Goal: Task Accomplishment & Management: Manage account settings

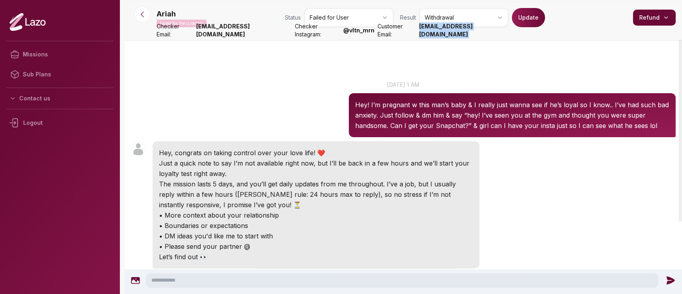
click at [144, 14] on icon at bounding box center [142, 14] width 8 height 8
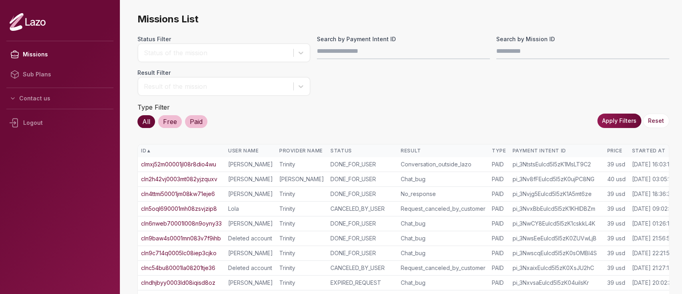
click at [649, 146] on th "Started At" at bounding box center [653, 150] width 50 height 13
click at [649, 146] on th "Started At ▲" at bounding box center [653, 150] width 50 height 13
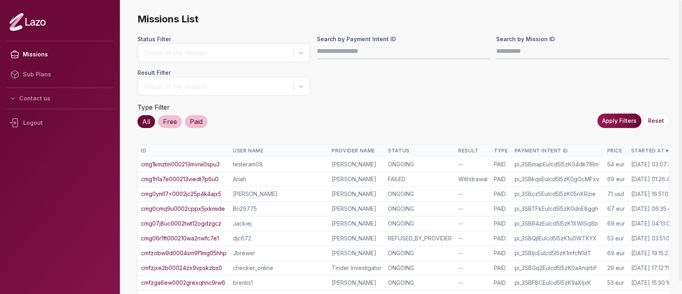
scroll to position [195, 0]
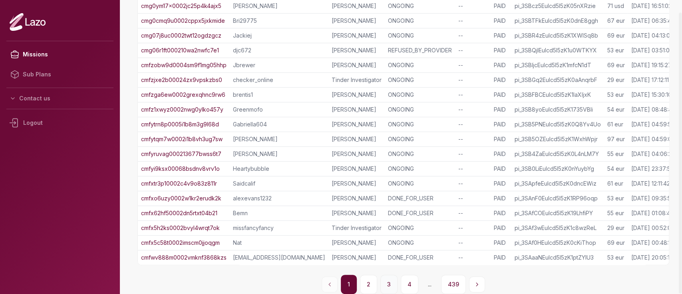
click at [382, 280] on button "3" at bounding box center [388, 283] width 17 height 19
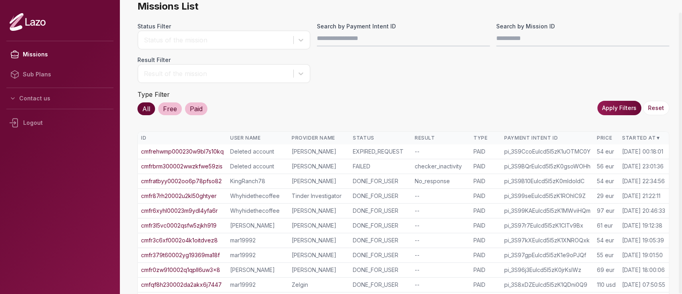
scroll to position [186, 0]
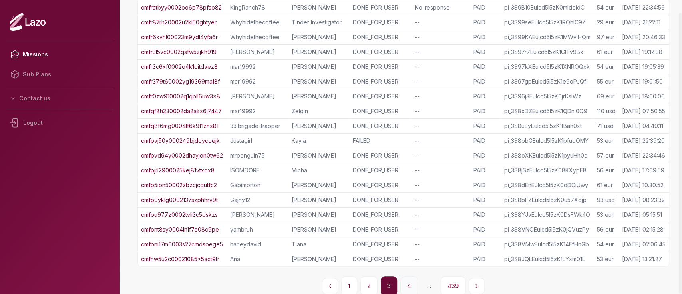
click at [405, 283] on button "4" at bounding box center [409, 285] width 18 height 19
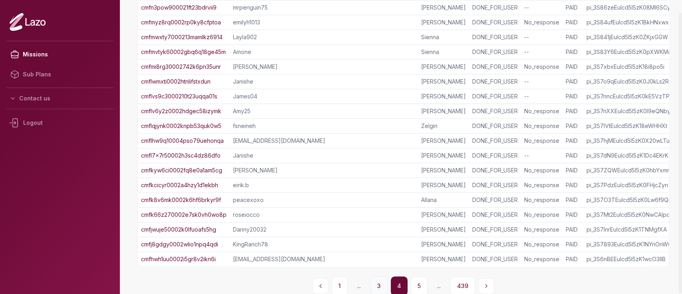
click at [381, 277] on button "3" at bounding box center [378, 285] width 17 height 19
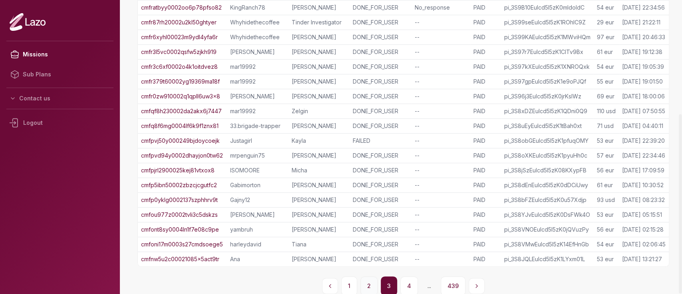
click at [375, 286] on button "2" at bounding box center [368, 285] width 17 height 19
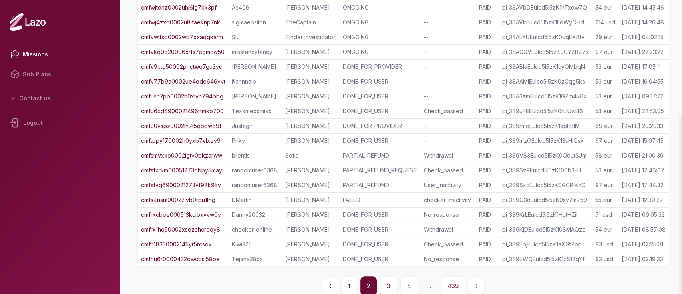
scroll to position [195, 0]
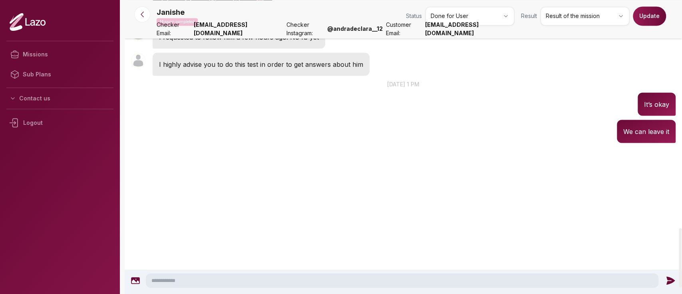
scroll to position [1121, 0]
click at [569, 15] on html "Missions Sub Plans Contact us Logout Janishe Mission completed Status Done for …" at bounding box center [341, 147] width 682 height 294
click at [641, 20] on button "Update" at bounding box center [649, 15] width 33 height 19
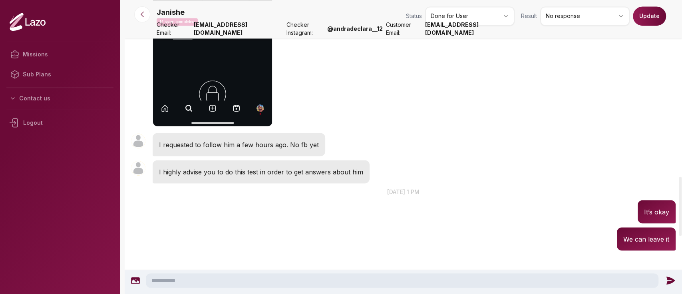
scroll to position [873, 0]
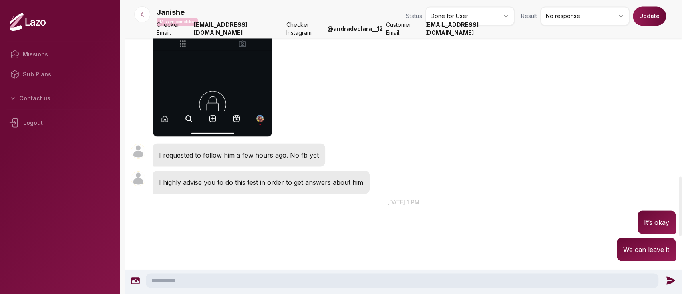
click at [650, 20] on button "Update" at bounding box center [649, 15] width 33 height 19
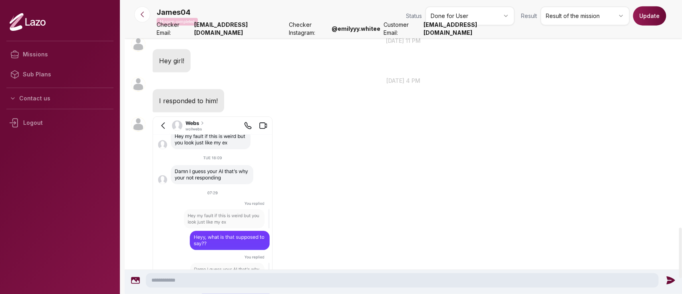
scroll to position [1412, 0]
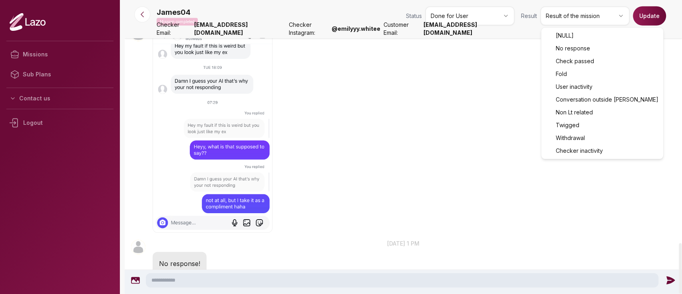
click at [583, 19] on html "Missions Sub Plans Contact us Logout James04 Mission completed Status Done for …" at bounding box center [341, 147] width 682 height 294
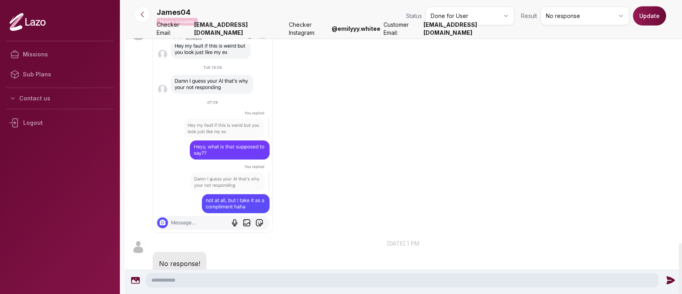
click at [646, 19] on button "Update" at bounding box center [649, 15] width 33 height 19
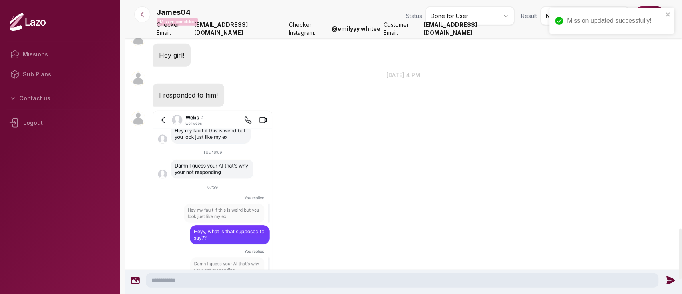
scroll to position [1187, 0]
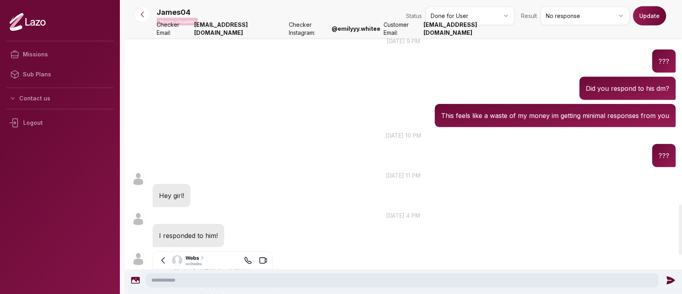
click at [494, 12] on html "Missions Sub Plans Contact us Logout James04 Mission completed Status Done for …" at bounding box center [341, 147] width 682 height 294
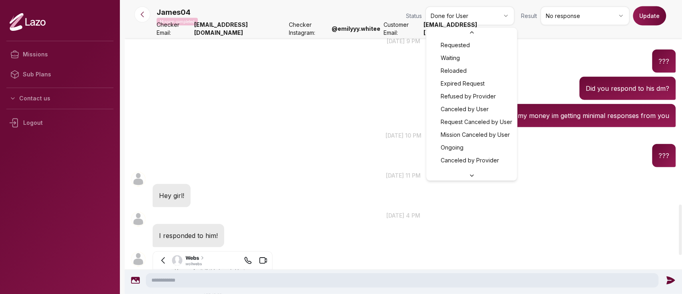
scroll to position [60, 0]
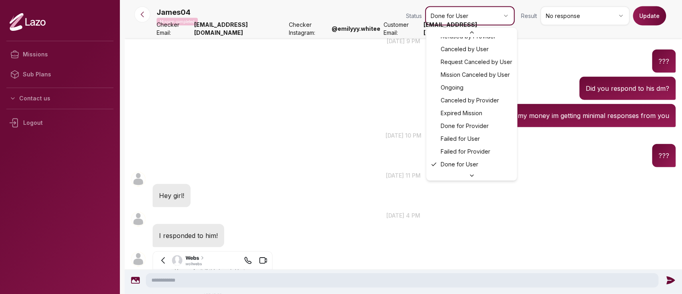
click at [559, 12] on html "Missions Sub Plans Contact us Logout James04 Mission completed Status Done for …" at bounding box center [341, 147] width 682 height 294
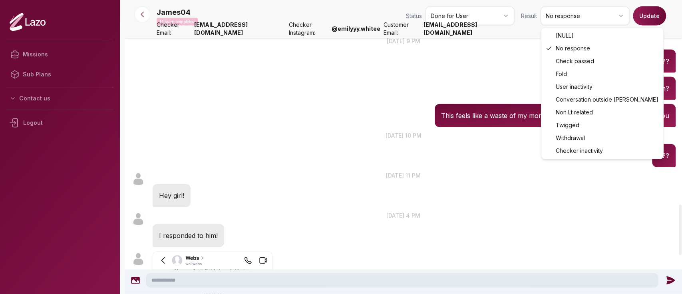
click at [559, 12] on html "Missions Sub Plans Contact us Logout James04 Mission completed Status Done for …" at bounding box center [341, 147] width 682 height 294
click at [582, 16] on html "Missions Sub Plans Contact us Logout James04 Mission completed Status Done for …" at bounding box center [341, 147] width 682 height 294
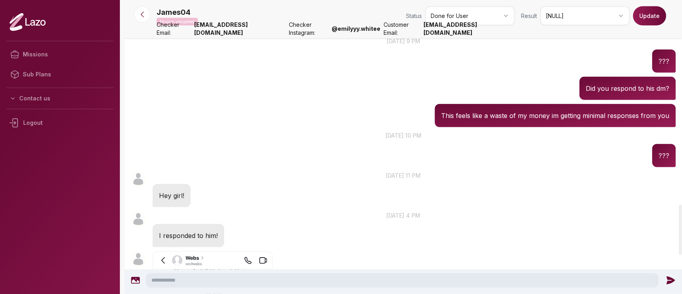
click at [648, 20] on button "Update" at bounding box center [649, 15] width 33 height 19
click at [666, 14] on icon "close" at bounding box center [668, 14] width 6 height 6
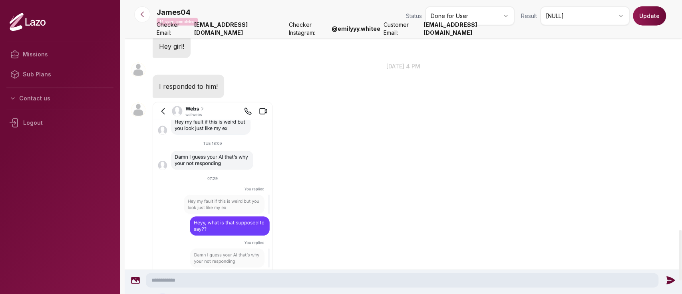
scroll to position [1335, 0]
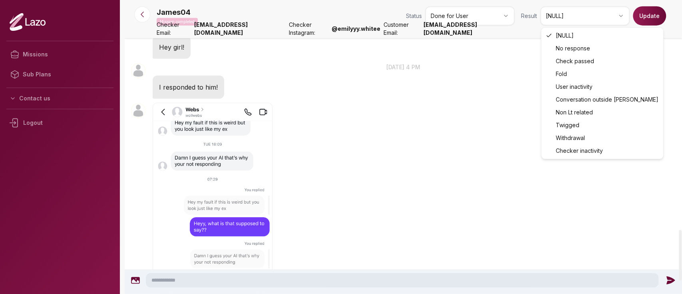
click at [582, 20] on html "Missions Sub Plans Contact us Logout James04 Mission completed Status Done for …" at bounding box center [341, 147] width 682 height 294
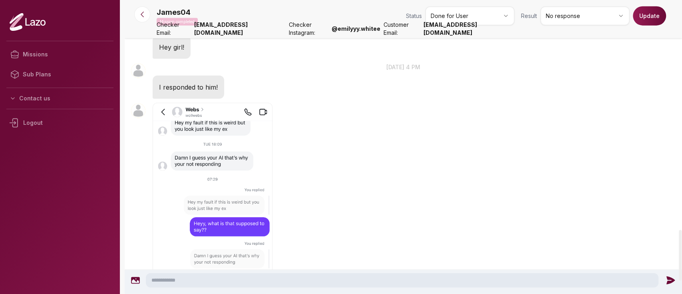
click at [649, 14] on button "Update" at bounding box center [649, 15] width 33 height 19
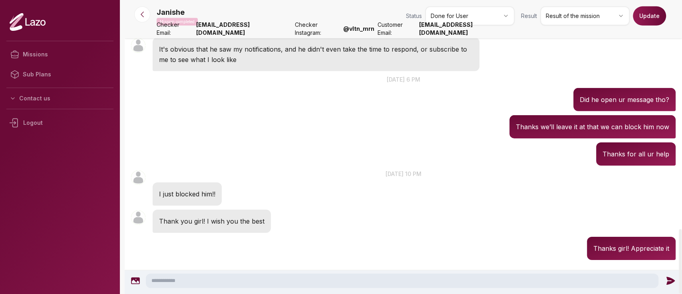
scroll to position [1706, 0]
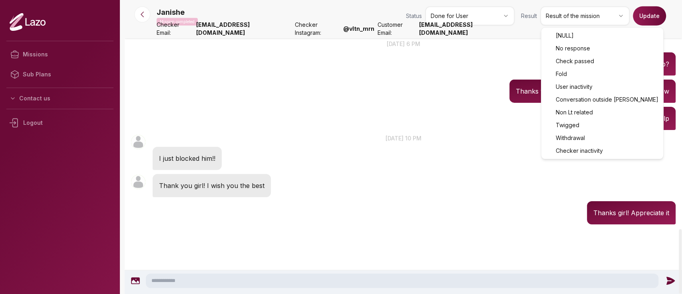
click at [582, 12] on html "Missions Sub Plans Contact us Logout Janishe Mission completed Status Done for …" at bounding box center [341, 147] width 682 height 294
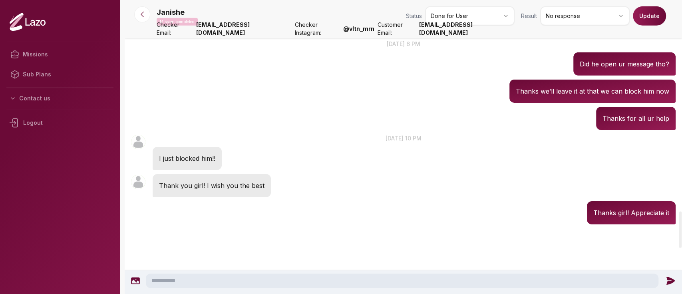
click at [650, 17] on button "Update" at bounding box center [649, 15] width 33 height 19
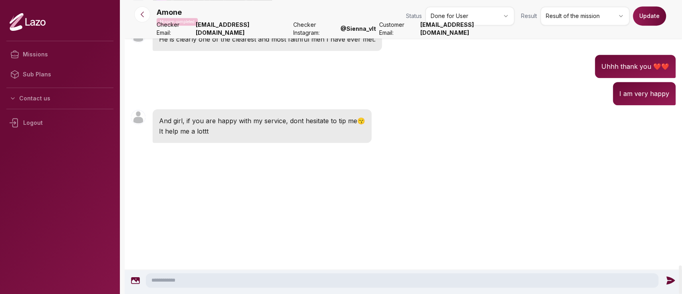
scroll to position [2754, 0]
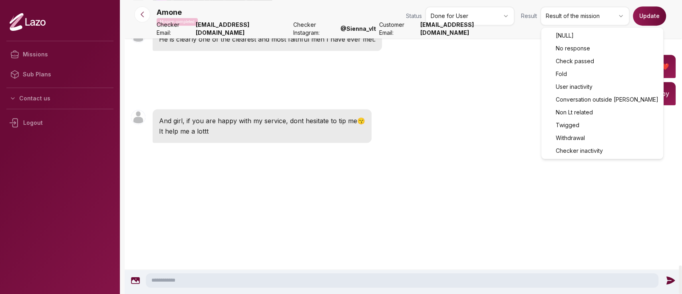
click at [580, 14] on html "Missions Sub Plans Contact us Logout Amone Mission completed Status Done for Us…" at bounding box center [341, 147] width 682 height 294
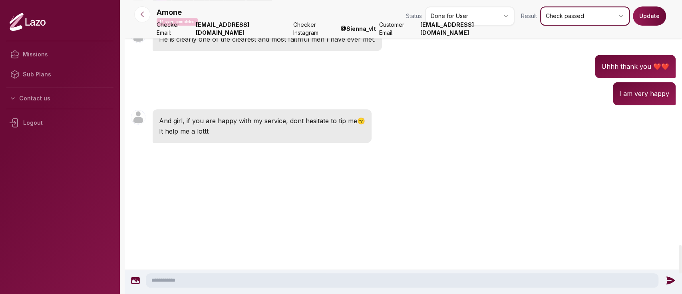
scroll to position [2536, 0]
drag, startPoint x: 645, startPoint y: 26, endPoint x: 648, endPoint y: 20, distance: 6.8
click at [648, 20] on div "Amone Mission completed Status Done for User Result Check passed Update" at bounding box center [416, 17] width 519 height 22
click at [648, 20] on button "Update" at bounding box center [649, 15] width 33 height 19
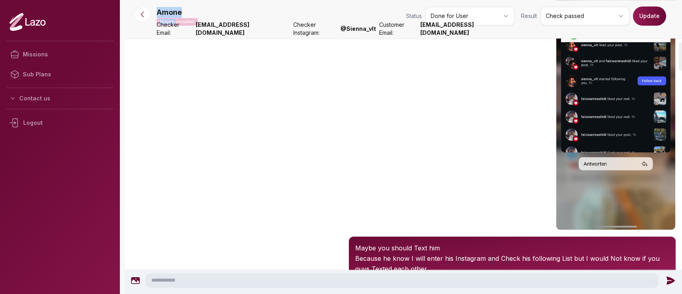
scroll to position [0, 0]
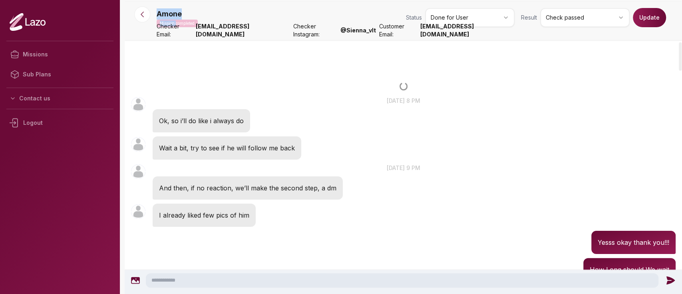
drag, startPoint x: 175, startPoint y: 22, endPoint x: 178, endPoint y: -56, distance: 78.3
click at [178, 0] on html "Mission updated successfully! Missions Sub Plans Contact us Logout Amone Missio…" at bounding box center [341, 147] width 682 height 294
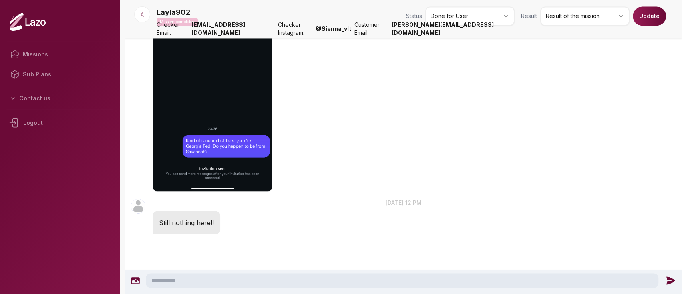
scroll to position [869, 0]
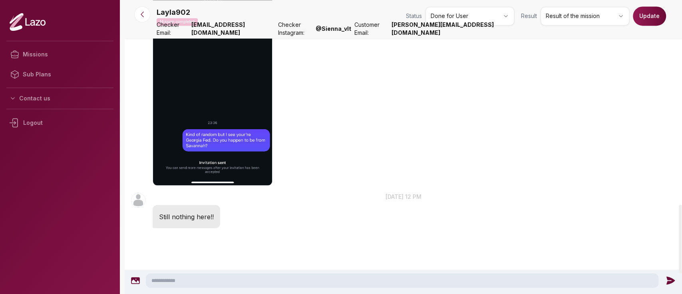
drag, startPoint x: 578, startPoint y: 26, endPoint x: 576, endPoint y: 21, distance: 5.2
click at [576, 21] on div "Layla902 Mission completed Status Done for User Result Result of the mission Up…" at bounding box center [416, 17] width 519 height 22
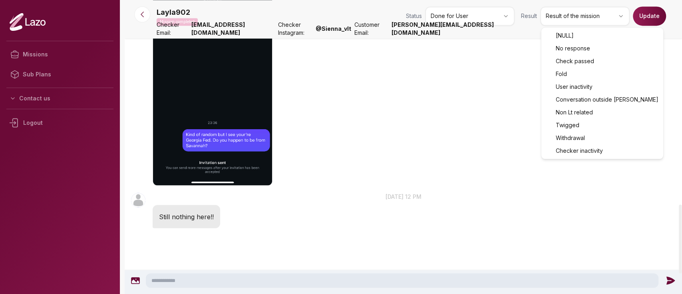
click at [576, 21] on html "Missions Sub Plans Contact us Logout Layla902 Mission completed Status Done for…" at bounding box center [341, 147] width 682 height 294
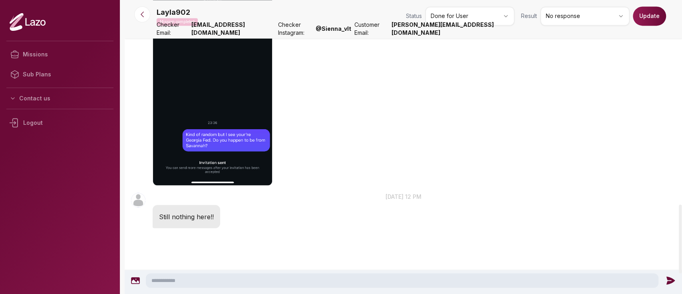
click at [642, 16] on button "Update" at bounding box center [649, 15] width 33 height 19
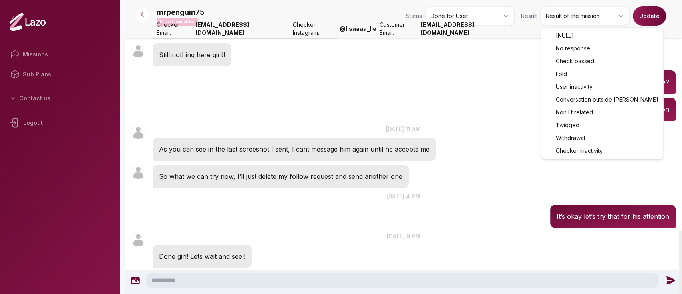
click at [582, 25] on html "Missions Sub Plans Contact us Logout mrpenguin75 Mission completed Status Done …" at bounding box center [341, 147] width 682 height 294
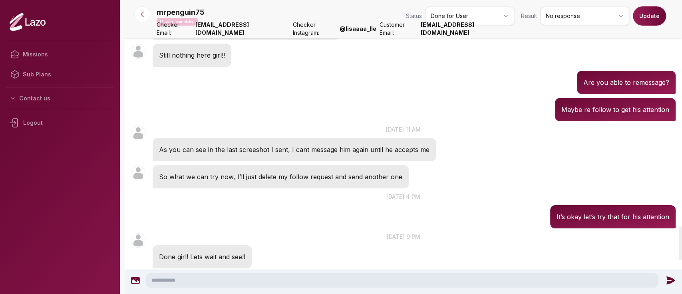
click at [636, 15] on button "Update" at bounding box center [649, 15] width 33 height 19
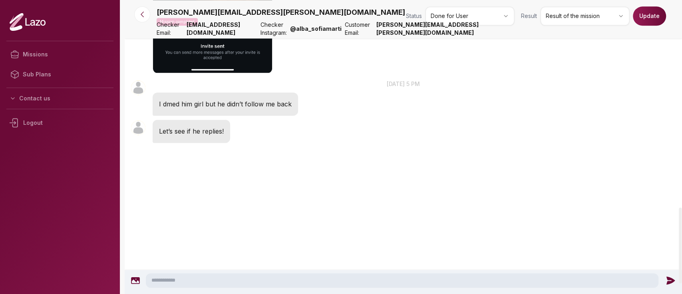
scroll to position [806, 0]
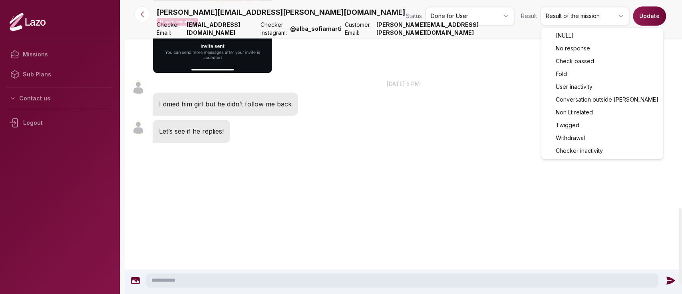
click at [576, 25] on html "Missions Sub Plans Contact us Logout [PERSON_NAME][EMAIL_ADDRESS][PERSON_NAME][…" at bounding box center [341, 147] width 682 height 294
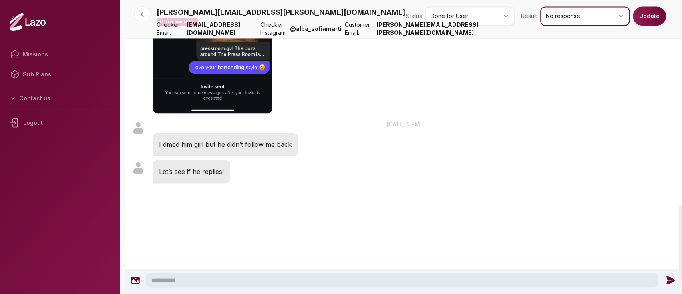
scroll to position [795, 0]
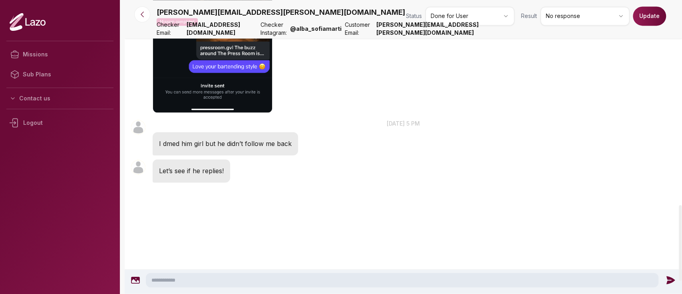
click at [647, 11] on button "Update" at bounding box center [649, 15] width 33 height 19
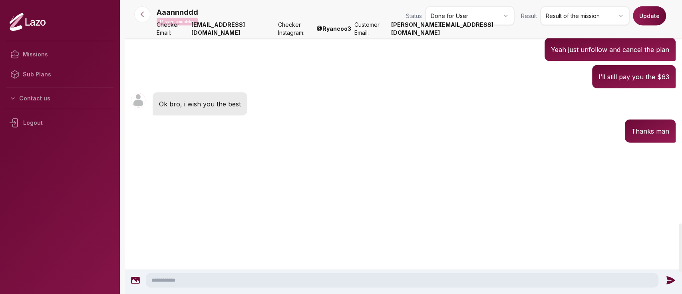
scroll to position [1326, 0]
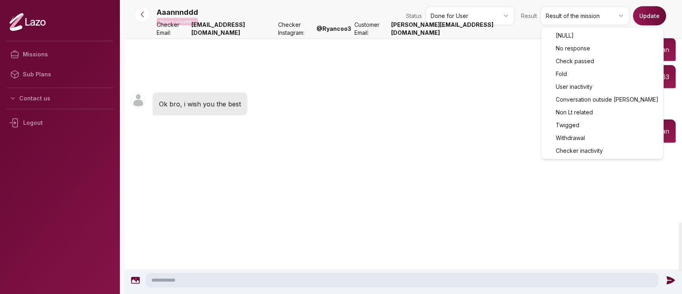
click at [578, 13] on html "Missions Sub Plans Contact us Logout Aaannnddd Mission completed Status Done fo…" at bounding box center [341, 147] width 682 height 294
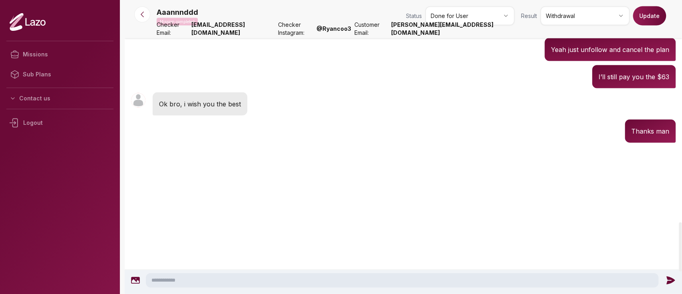
click at [646, 17] on button "Update" at bounding box center [649, 15] width 33 height 19
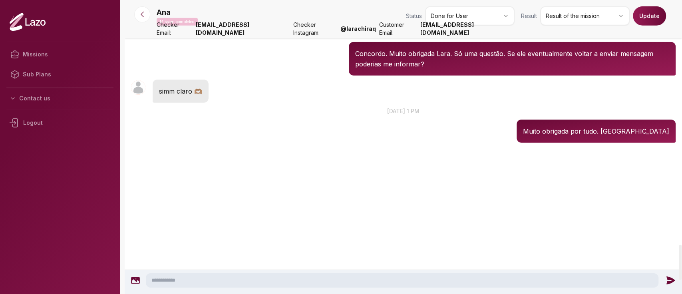
scroll to position [2031, 0]
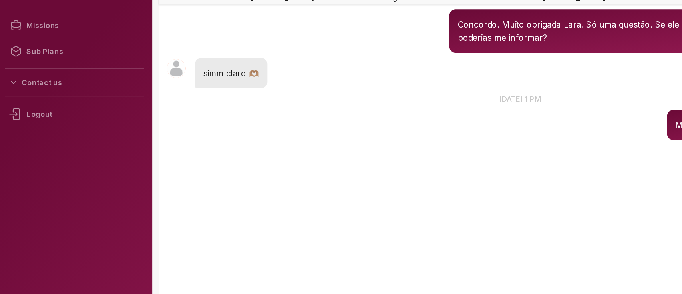
scroll to position [1947, 0]
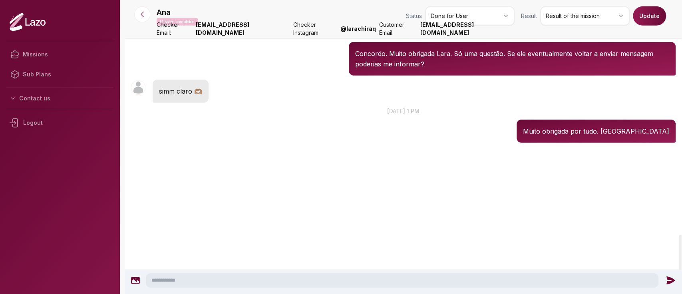
copy div "Juro que estas respostas dele são muito estranhas, zero o que estava à espera e…"
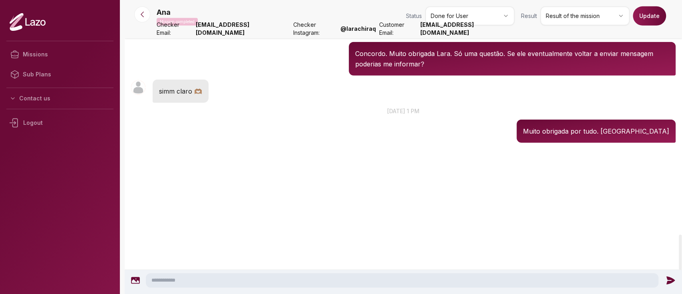
copy div "Não sei se faz sentido forçar mais porque a verdade é que ele não deixou de res…"
click at [382, 69] on p "Concordo. Muito obrigada Lara. Só uma questão. Se ele eventualmente voltar a en…" at bounding box center [512, 58] width 314 height 21
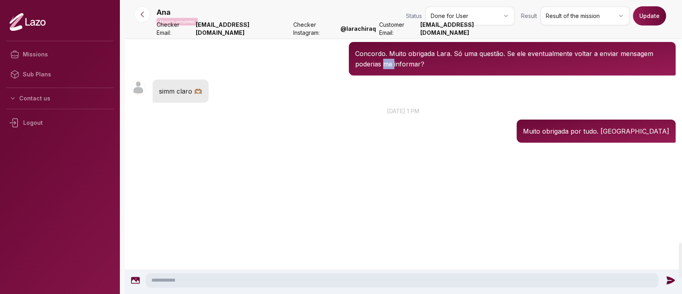
click at [382, 69] on p "Concordo. Muito obrigada Lara. Só uma questão. Se ele eventualmente voltar a en…" at bounding box center [512, 58] width 314 height 21
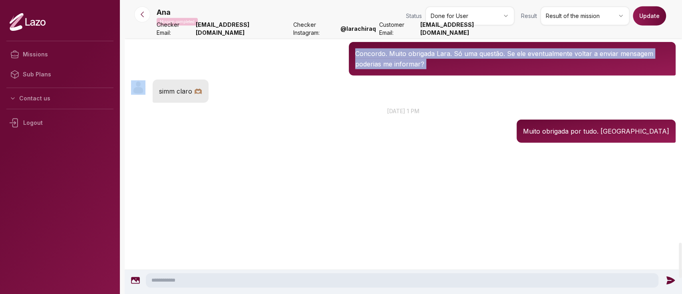
click at [382, 69] on p "Concordo. Muito obrigada Lara. Só uma questão. Se ele eventualmente voltar a en…" at bounding box center [512, 58] width 314 height 21
copy div "Concordo. Muito obrigada Lara. Só uma questão. Se ele eventualmente voltar a en…"
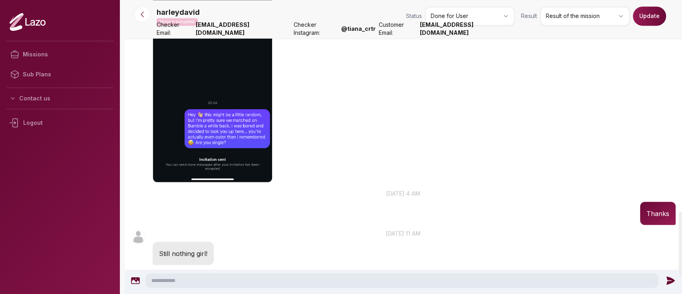
click at [575, 22] on html "Missions Sub Plans Contact us Logout harleydavid Mission completed Status Done …" at bounding box center [341, 147] width 682 height 294
click at [641, 22] on button "Update" at bounding box center [649, 15] width 33 height 19
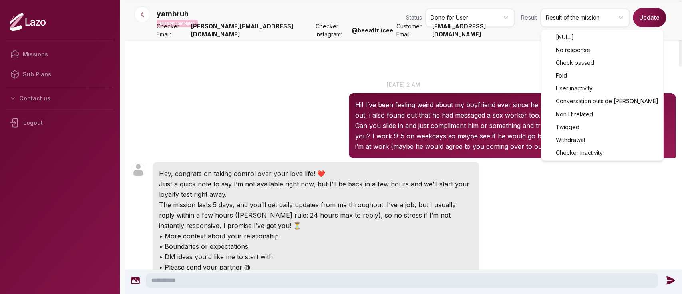
click at [587, 25] on html "Missions Sub Plans Contact us Logout yambruh Mission completed Status Done for …" at bounding box center [341, 147] width 682 height 294
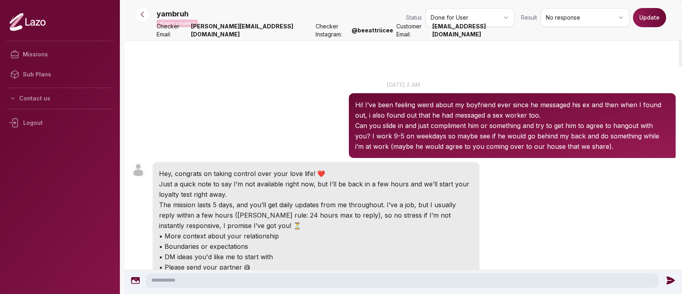
click at [658, 11] on button "Update" at bounding box center [649, 17] width 33 height 19
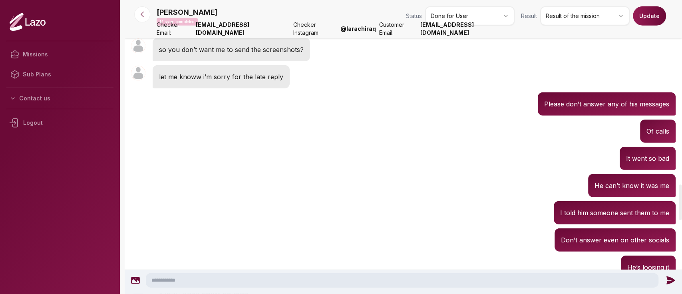
scroll to position [1533, 0]
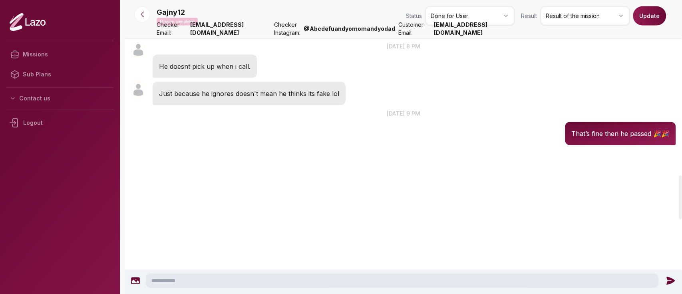
scroll to position [1166, 0]
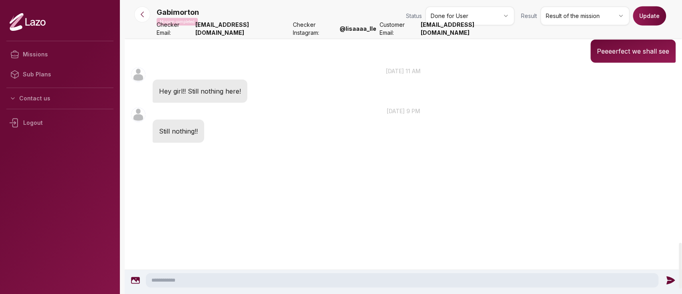
scroll to position [1601, 0]
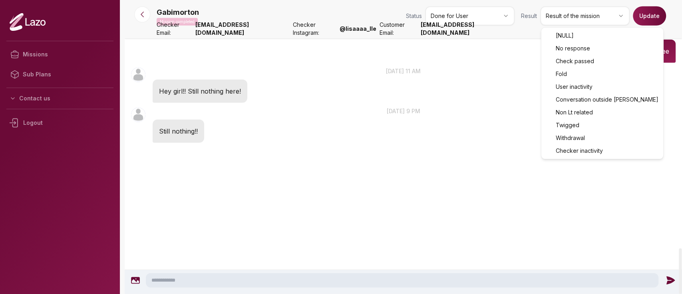
click at [558, 16] on html "Missions Sub Plans Contact us Logout Gabimorton Mission completed Status Done f…" at bounding box center [341, 147] width 682 height 294
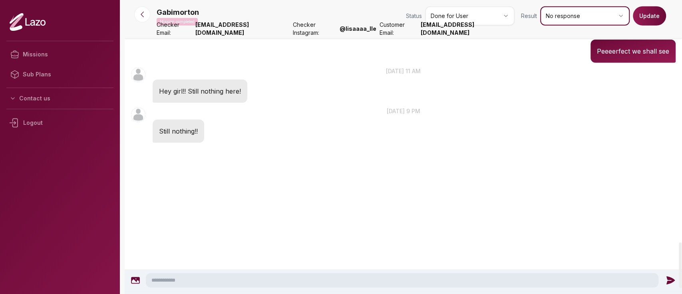
scroll to position [1564, 0]
click at [641, 30] on nav "Gabimorton Mission completed Status Done for User Result No response Update Che…" at bounding box center [403, 19] width 557 height 38
click at [647, 21] on button "Update" at bounding box center [649, 15] width 33 height 19
click at [659, 22] on button "Update" at bounding box center [649, 15] width 33 height 19
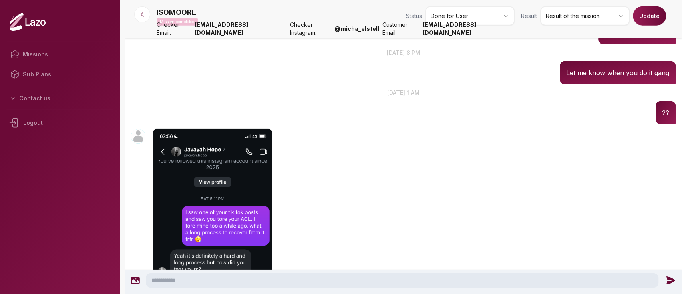
scroll to position [1769, 0]
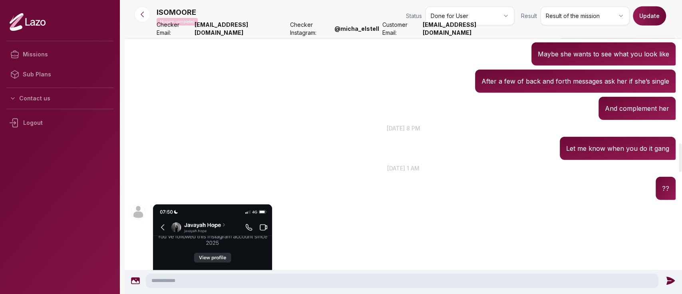
scroll to position [1490, 0]
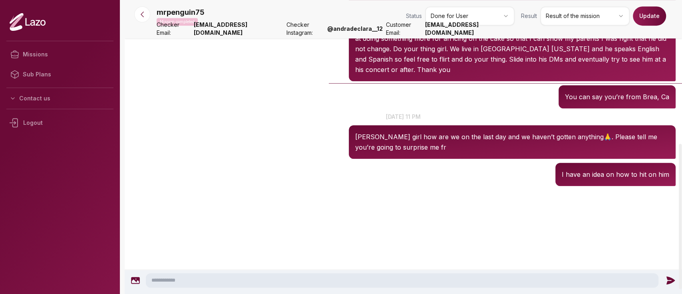
scroll to position [298, 0]
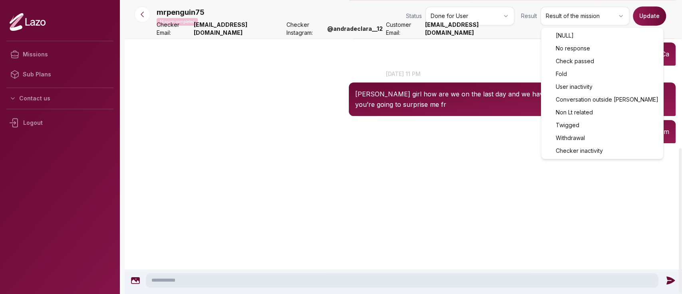
click at [560, 18] on html "Missions Sub Plans Contact us Logout mrpenguin75 Mission completed Status Done …" at bounding box center [341, 147] width 682 height 294
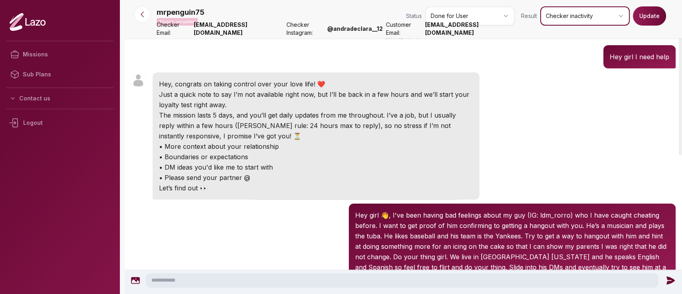
scroll to position [0, 0]
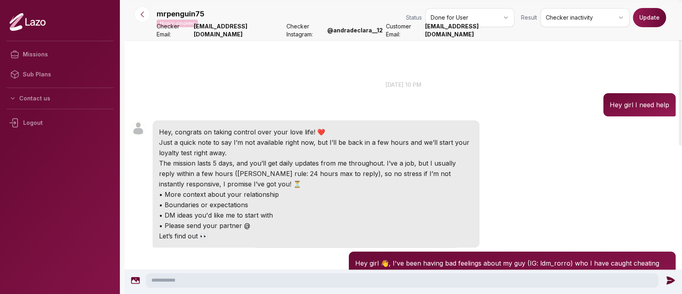
click at [659, 21] on button "Update" at bounding box center [649, 17] width 33 height 19
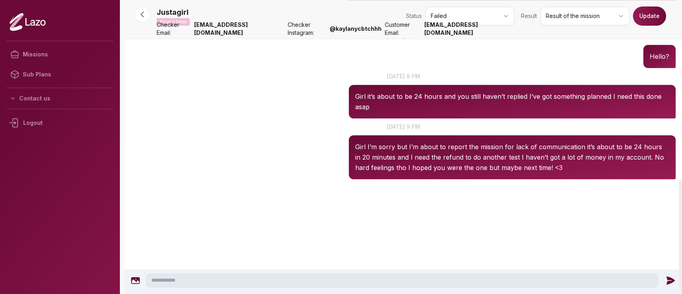
scroll to position [474, 0]
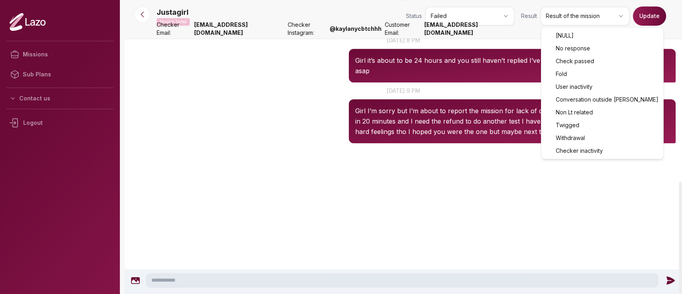
click at [577, 25] on html "Missions Sub Plans Contact us Logout Justagirl Mission failed Status Failed Res…" at bounding box center [341, 147] width 682 height 294
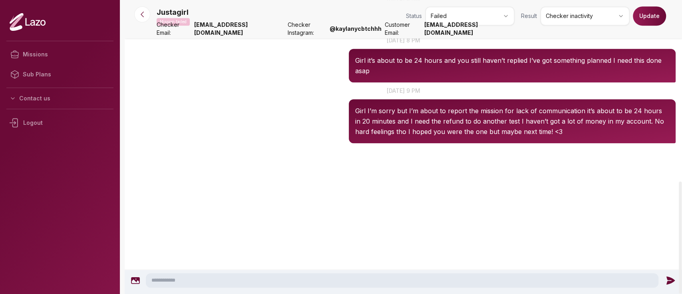
click at [477, 110] on p "Girl I’m sorry but I’m about to report the mission for lack of communication it…" at bounding box center [512, 120] width 314 height 31
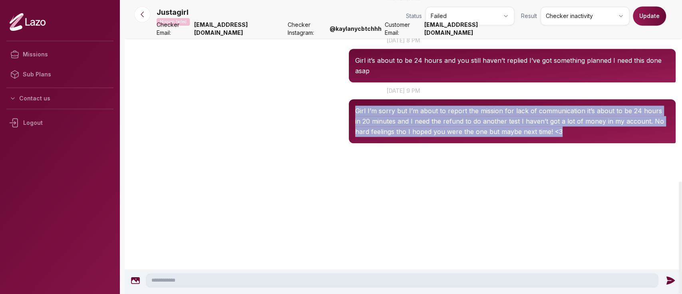
click at [477, 110] on p "Girl I’m sorry but I’m about to report the mission for lack of communication it…" at bounding box center [512, 120] width 314 height 31
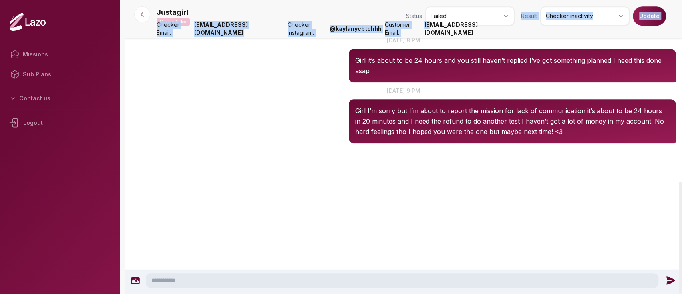
drag, startPoint x: 516, startPoint y: 33, endPoint x: 447, endPoint y: 36, distance: 69.5
click at [447, 36] on nav "Justagirl Mission failed Status Failed Result Checker inactivity Update Checker…" at bounding box center [403, 19] width 557 height 38
click at [447, 36] on strong "[EMAIL_ADDRESS][DOMAIN_NAME]" at bounding box center [469, 29] width 90 height 16
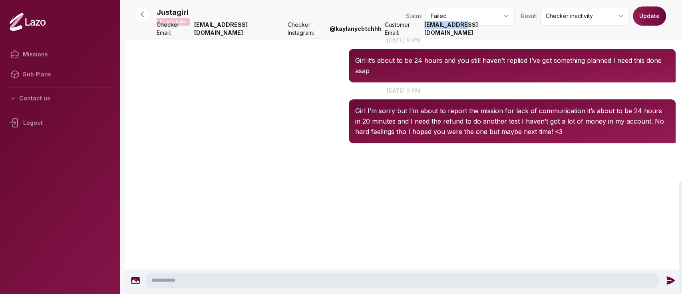
click at [447, 36] on strong "[EMAIL_ADDRESS][DOMAIN_NAME]" at bounding box center [469, 29] width 90 height 16
click at [447, 36] on strong "mwhite030969@gmail.com" at bounding box center [469, 29] width 90 height 16
click at [641, 20] on button "Update" at bounding box center [649, 15] width 33 height 19
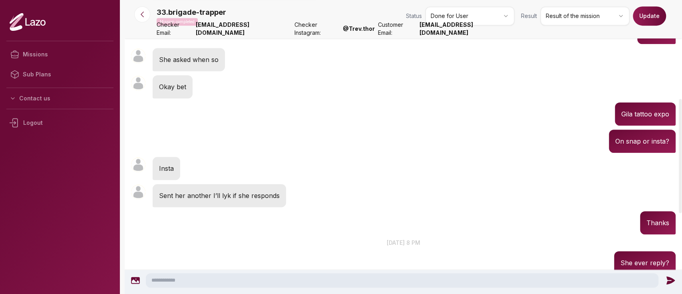
scroll to position [250, 0]
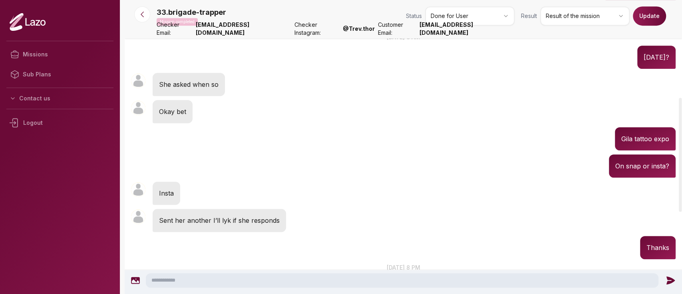
click at [164, 220] on p "Sent her another I’ll lyk if she responds" at bounding box center [219, 220] width 121 height 10
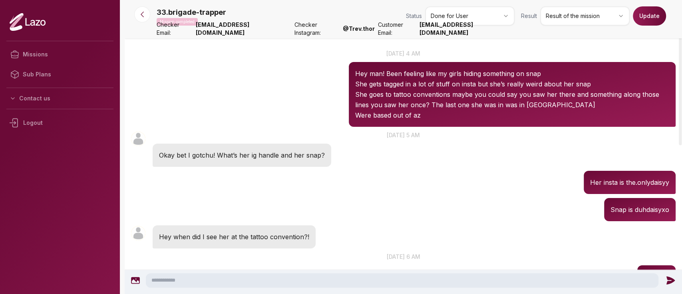
scroll to position [0, 0]
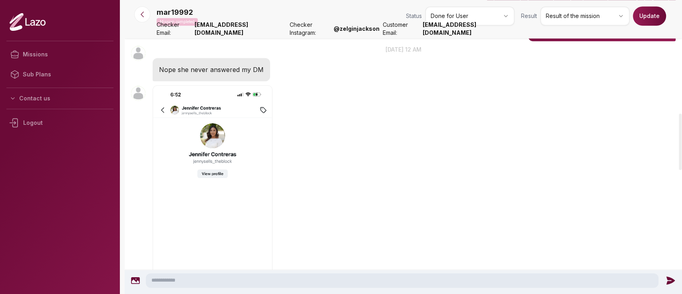
scroll to position [389, 0]
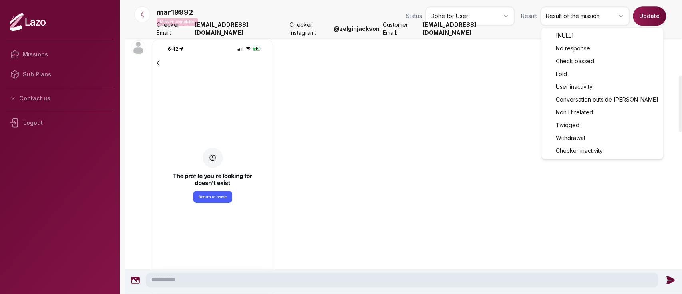
click at [580, 18] on html "Missions Sub Plans Contact us Logout mar19992 Mission completed Status Done for…" at bounding box center [341, 147] width 682 height 294
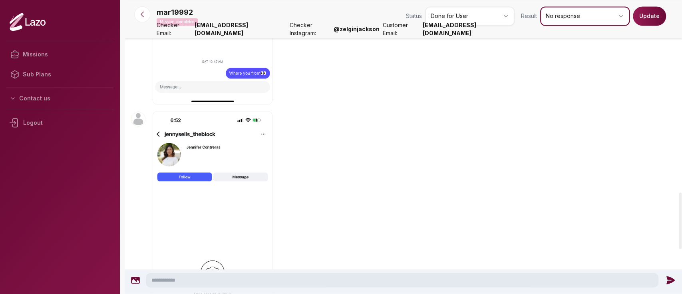
scroll to position [997, 0]
click at [608, 14] on html "Missions Sub Plans Contact us Logout mar19992 Mission completed Status Done for…" at bounding box center [341, 147] width 682 height 294
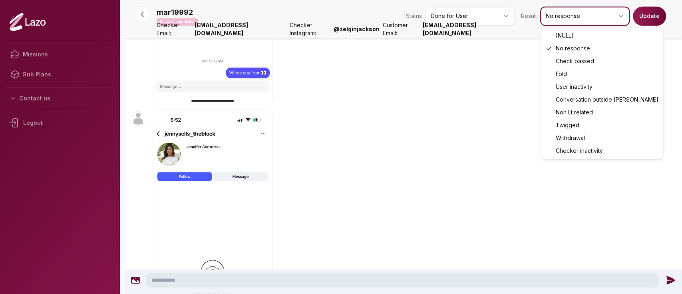
click at [649, 18] on html "Missions Sub Plans Contact us Logout mar19992 Mission completed Status Done for…" at bounding box center [341, 147] width 682 height 294
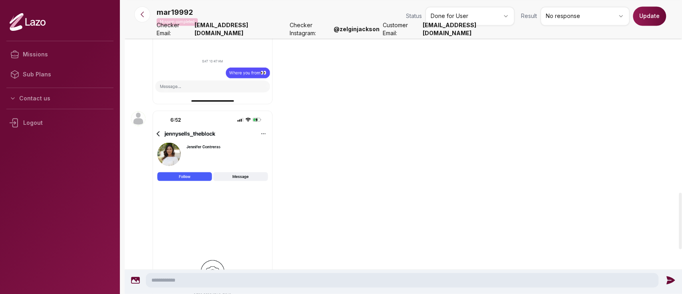
click at [649, 18] on button "Update" at bounding box center [649, 15] width 33 height 19
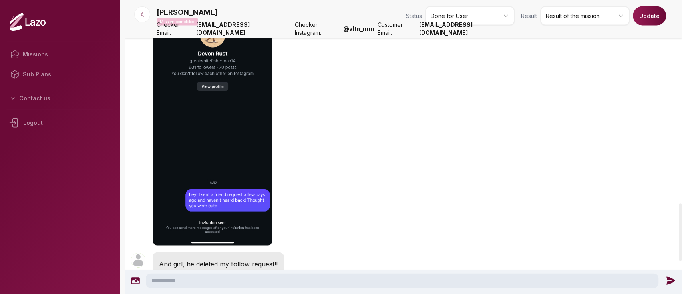
scroll to position [1066, 0]
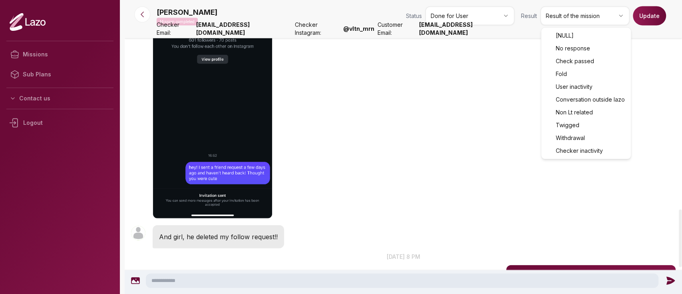
click at [574, 14] on html "Missions Sub Plans Contact us Logout Brittany Mission completed Status Done for…" at bounding box center [341, 147] width 682 height 294
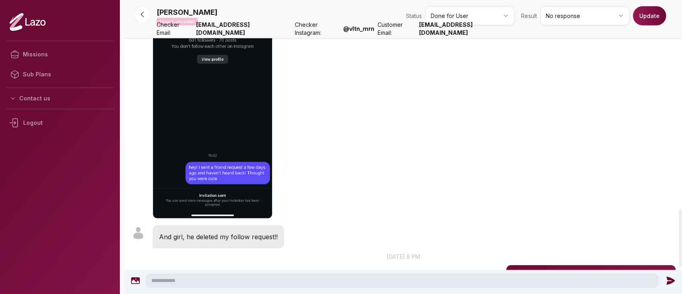
drag, startPoint x: 651, startPoint y: 28, endPoint x: 651, endPoint y: 18, distance: 10.0
click at [651, 18] on div "Brittany Mission completed Status Done for User Result No response Update" at bounding box center [416, 17] width 519 height 22
click at [651, 18] on button "Update" at bounding box center [649, 15] width 33 height 19
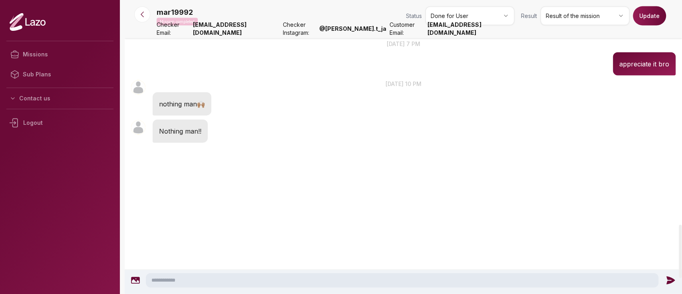
scroll to position [1236, 0]
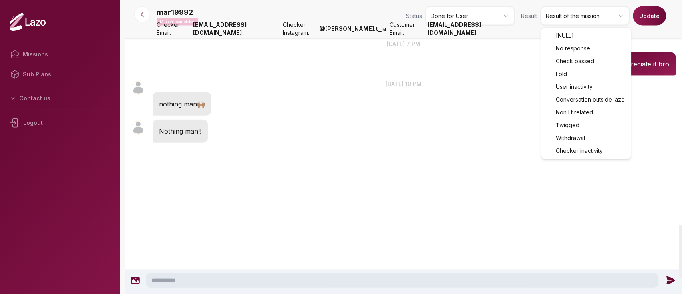
click at [582, 20] on html "Missions Sub Plans Contact us Logout mar19992 Mission completed Status Done for…" at bounding box center [341, 147] width 682 height 294
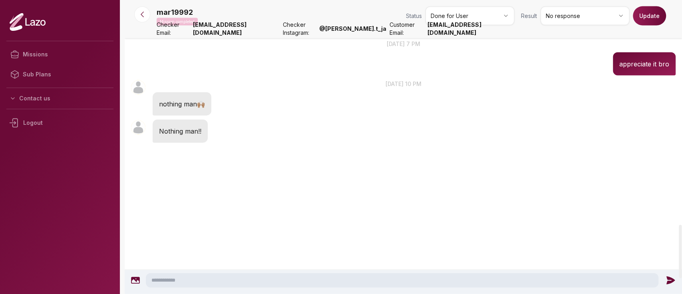
click at [657, 14] on button "Update" at bounding box center [649, 15] width 33 height 19
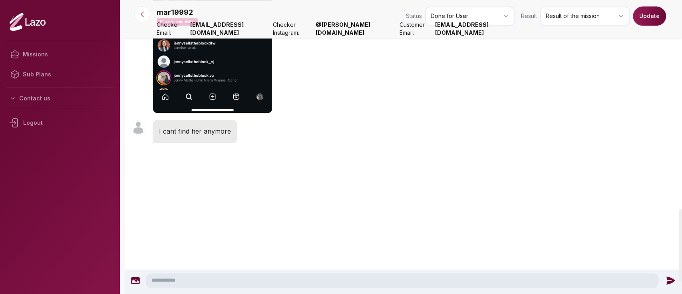
scroll to position [879, 0]
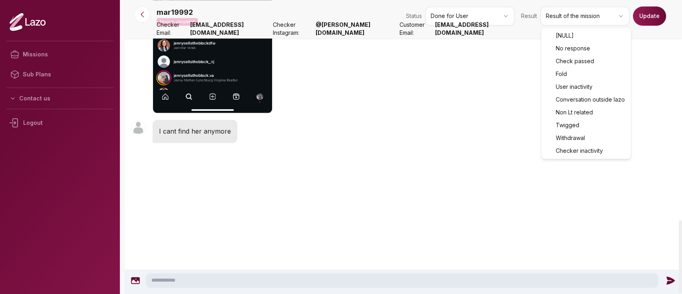
click at [608, 22] on html "Missions Sub Plans Contact us Logout mar19992 Mission completed Status Done for…" at bounding box center [341, 147] width 682 height 294
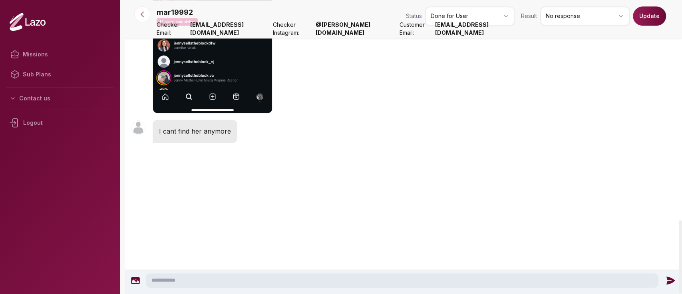
click at [652, 19] on button "Update" at bounding box center [649, 15] width 33 height 19
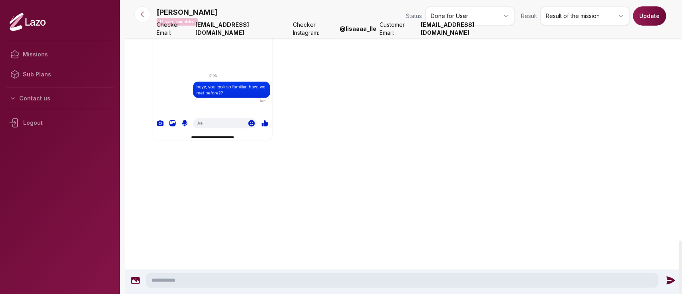
scroll to position [2044, 0]
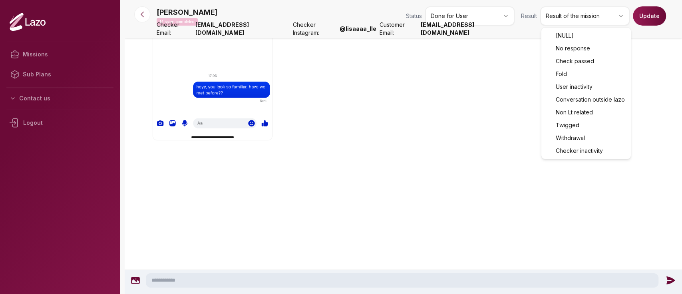
click at [584, 46] on body "Missions Sub Plans Contact us Logout Chloe Mission completed Status Done for Us…" at bounding box center [341, 147] width 682 height 294
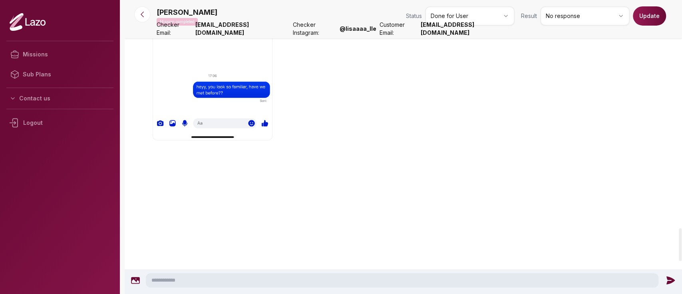
click at [658, 15] on button "Update" at bounding box center [649, 15] width 33 height 19
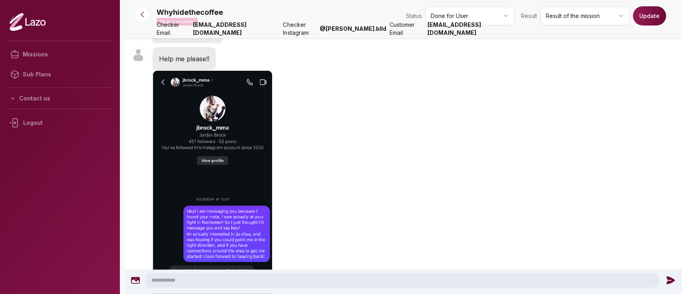
scroll to position [1317, 0]
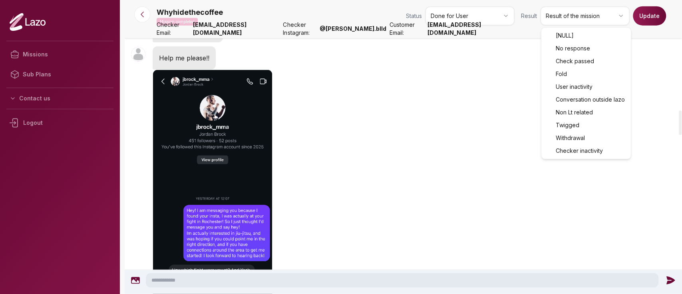
click at [585, 18] on html "Missions Sub Plans Contact us Logout Whyhidethecoffee Mission completed Status …" at bounding box center [341, 147] width 682 height 294
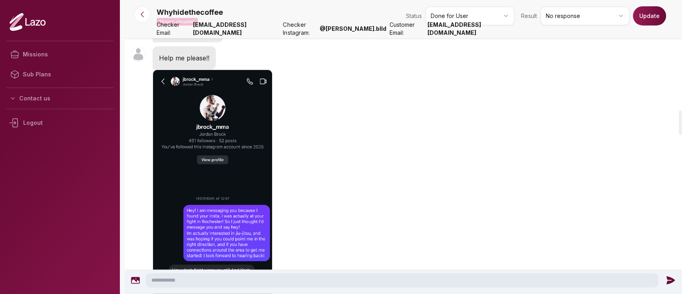
click at [658, 13] on button "Update" at bounding box center [649, 15] width 33 height 19
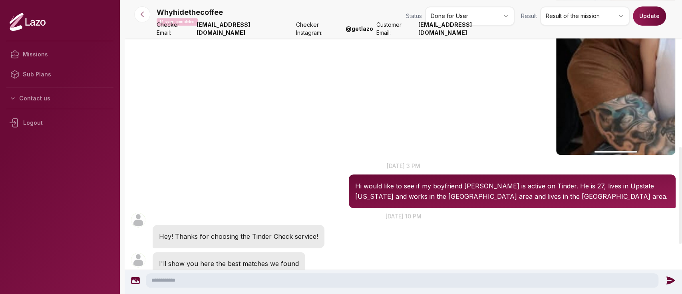
scroll to position [485, 0]
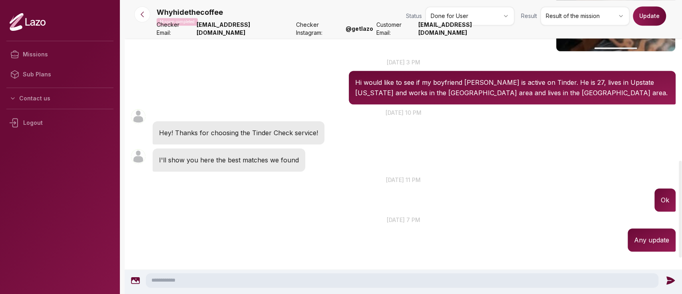
click at [216, 130] on p "Hey! Thanks for choosing the Tinder Check service!" at bounding box center [238, 132] width 159 height 10
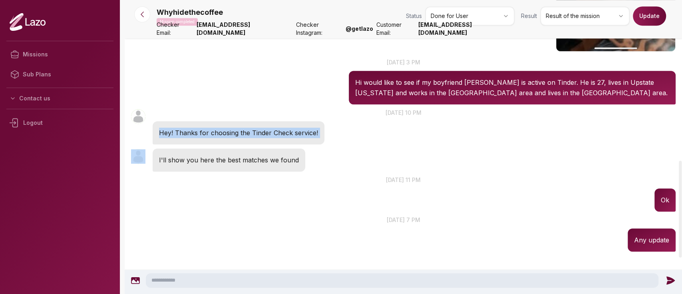
click at [216, 130] on p "Hey! Thanks for choosing the Tinder Check service!" at bounding box center [238, 132] width 159 height 10
click at [455, 124] on div "Whyhidethecoffee 22:14 22 sept. at 10 pm Hey! Thanks for choosing the Tinder Ch…" at bounding box center [403, 126] width 557 height 40
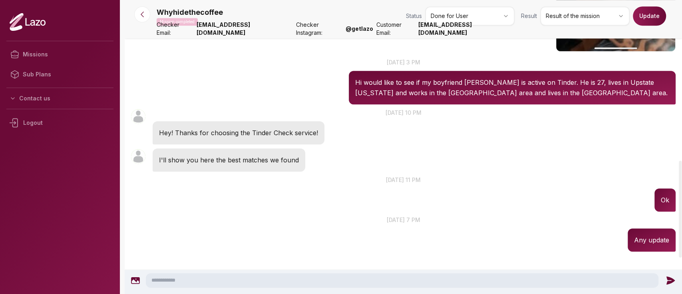
scroll to position [594, 0]
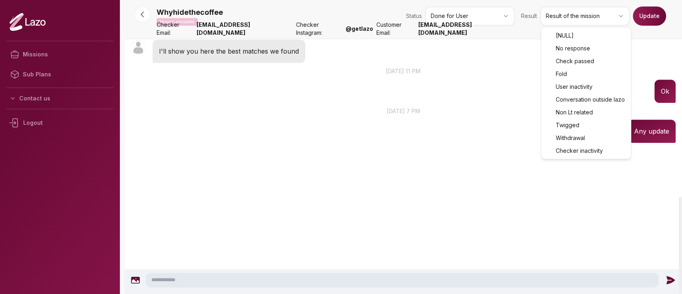
click at [551, 18] on html "Missions Sub Plans Contact us Logout Whyhidethecoffee Mission completed Status …" at bounding box center [341, 147] width 682 height 294
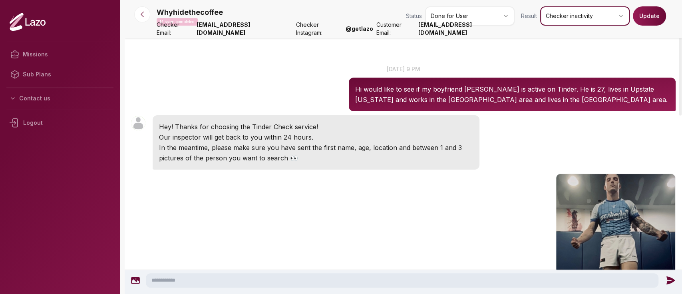
scroll to position [0, 0]
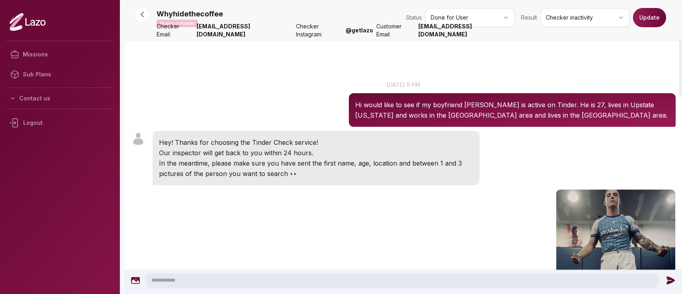
click at [471, 102] on p "Hi would like to see if my boyfriend Jordan is active on Tinder. He is 27, live…" at bounding box center [512, 109] width 314 height 21
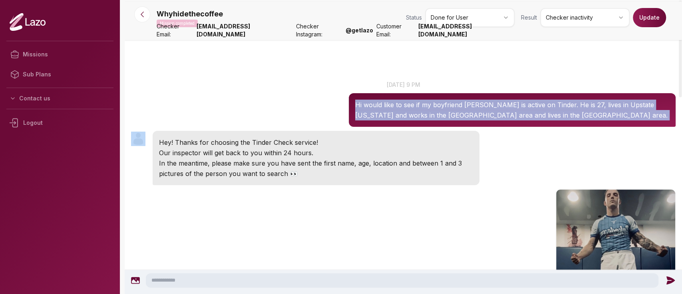
click at [471, 102] on p "Hi would like to see if my boyfriend Jordan is active on Tinder. He is 27, live…" at bounding box center [512, 109] width 314 height 21
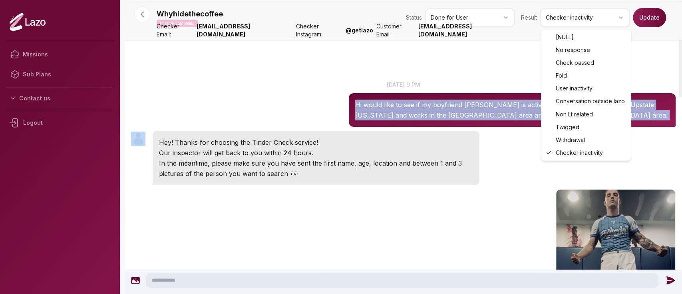
click at [576, 18] on html "Missions Sub Plans Contact us Logout Whyhidethecoffee Mission completed Status …" at bounding box center [341, 147] width 682 height 294
click at [602, 23] on html "Missions Sub Plans Contact us Logout Whyhidethecoffee Mission completed Status …" at bounding box center [341, 147] width 682 height 294
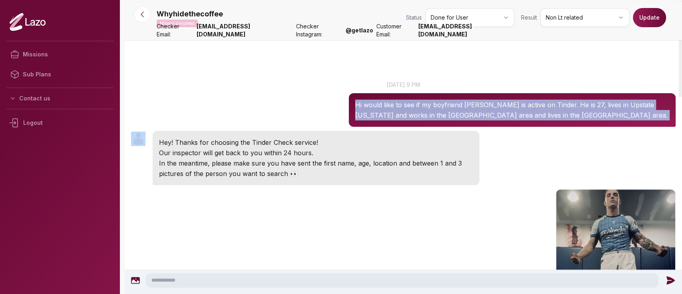
click at [662, 18] on button "Update" at bounding box center [649, 17] width 33 height 19
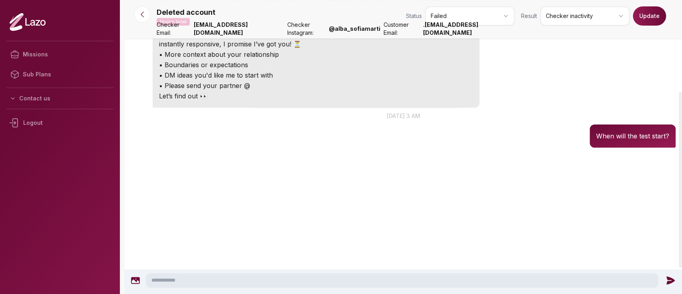
scroll to position [196, 0]
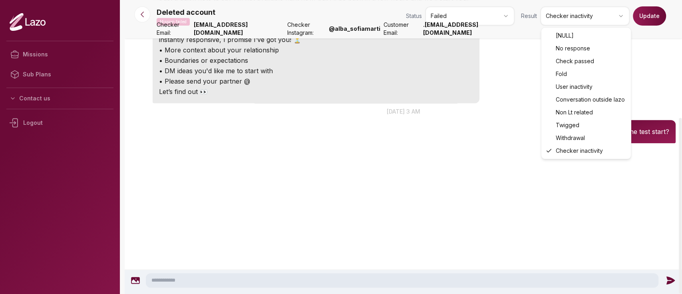
click at [574, 15] on html "Missions Sub Plans Contact us Logout Deleted account Mission failed Status Fail…" at bounding box center [341, 147] width 682 height 294
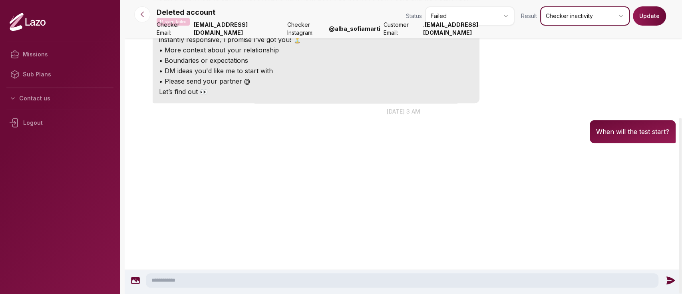
click at [649, 12] on html "Missions Sub Plans Contact us Logout Deleted account Mission failed Status Fail…" at bounding box center [341, 147] width 682 height 294
click at [649, 12] on button "Update" at bounding box center [649, 15] width 33 height 19
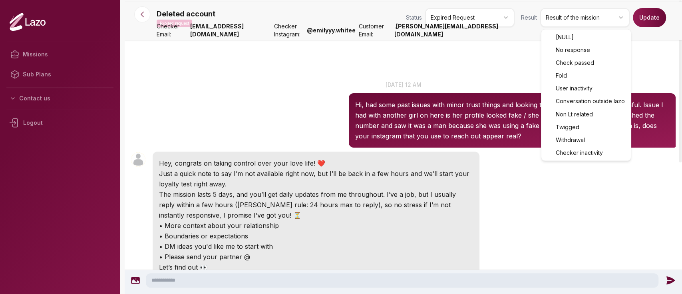
click at [574, 27] on html "Missions Sub Plans Contact us Logout Deleted account Expired request Status Exp…" at bounding box center [341, 147] width 682 height 294
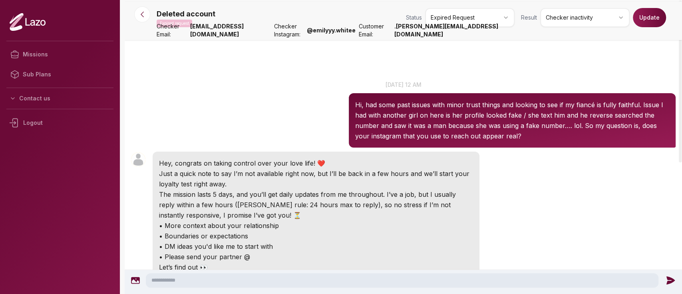
click at [661, 19] on button "Update" at bounding box center [649, 17] width 33 height 19
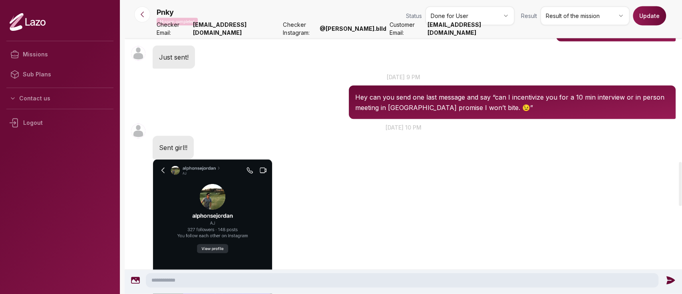
scroll to position [1075, 0]
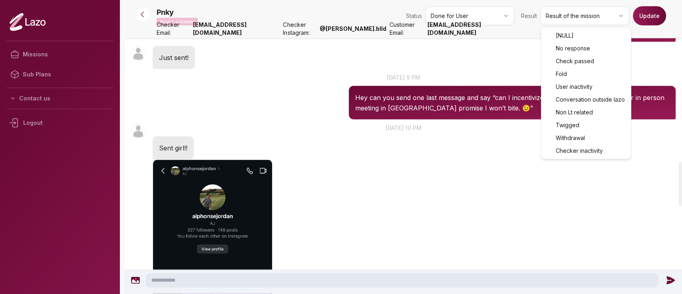
click at [580, 20] on html "Missions Sub Plans Contact us Logout Pnky Mission completed Status Done for Use…" at bounding box center [341, 147] width 682 height 294
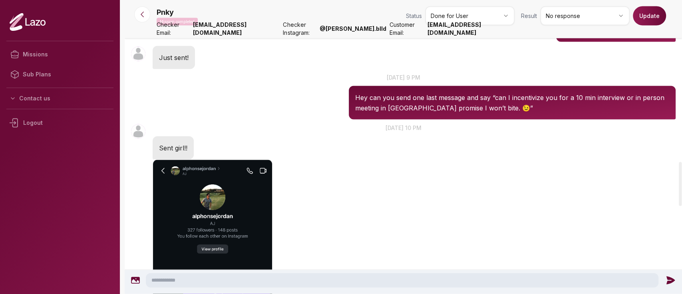
click at [636, 21] on button "Update" at bounding box center [649, 15] width 33 height 19
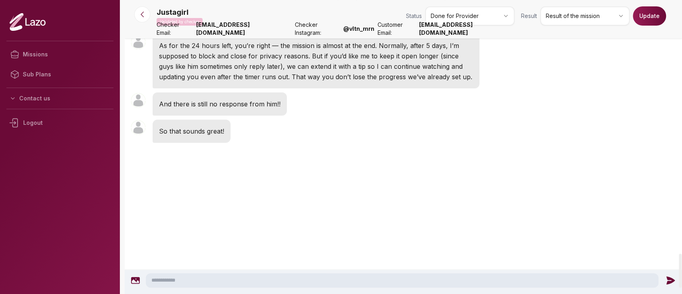
scroll to position [2224, 0]
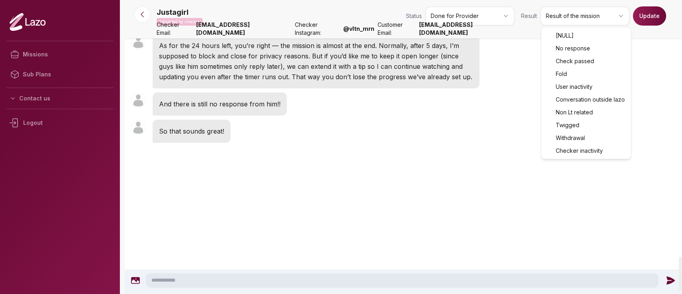
click at [555, 22] on html "Missions Sub Plans Contact us Logout Justagirl Validated by checker Status Done…" at bounding box center [341, 147] width 682 height 294
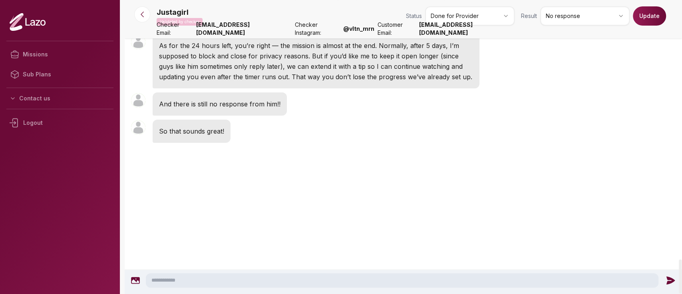
click at [641, 19] on button "Update" at bounding box center [649, 15] width 33 height 19
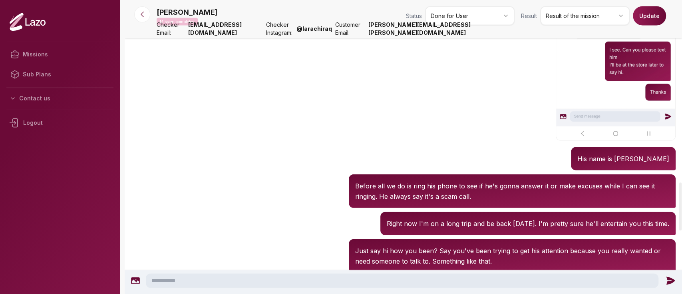
scroll to position [1109, 0]
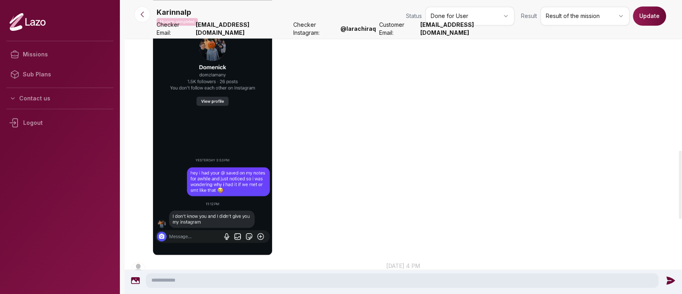
scroll to position [647, 0]
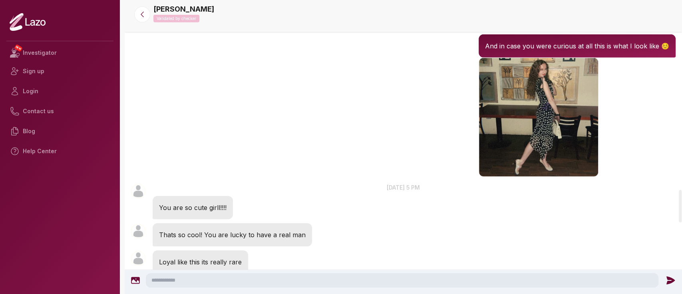
scroll to position [1707, 0]
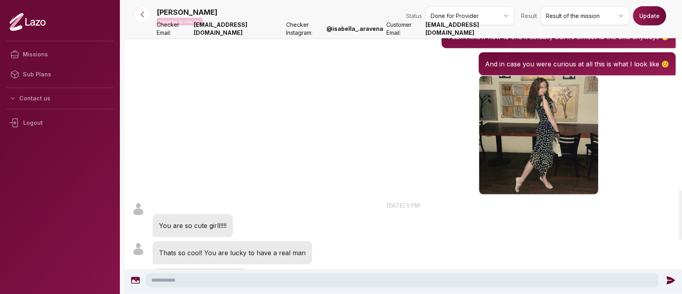
scroll to position [1110, 0]
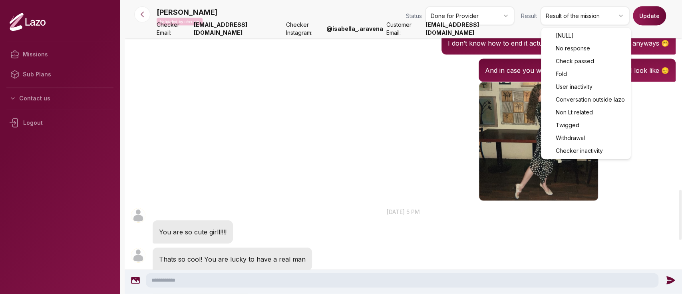
click at [572, 13] on html "Missions Sub Plans Contact us Logout Michelle Validated by checker Status Done …" at bounding box center [341, 147] width 682 height 294
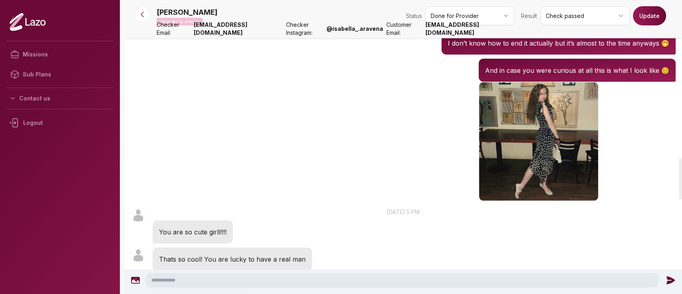
click at [647, 14] on button "Update" at bounding box center [649, 15] width 33 height 19
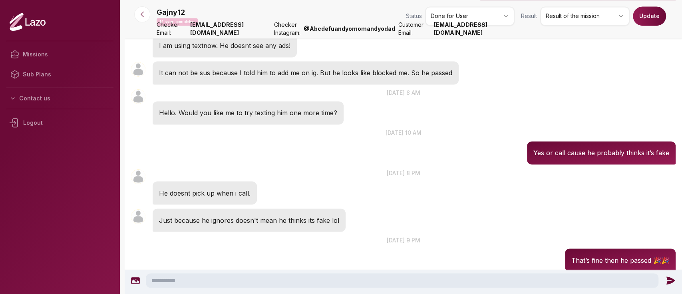
scroll to position [863, 0]
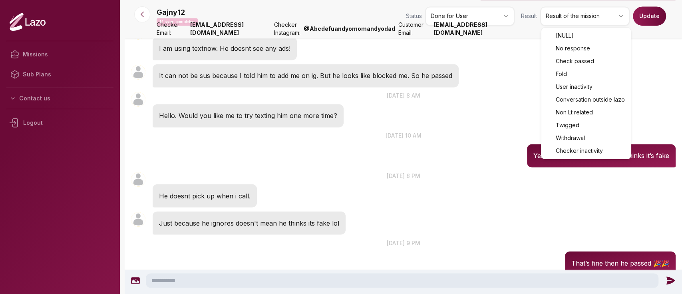
click at [555, 23] on html "Missions Sub Plans Contact us Logout Gajny12 Mission completed Status Done for …" at bounding box center [341, 147] width 682 height 294
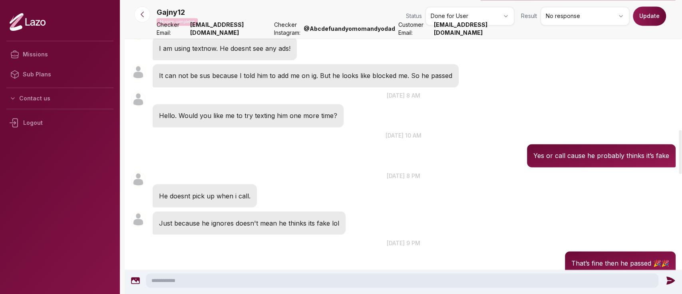
click at [644, 15] on button "Update" at bounding box center [649, 15] width 33 height 19
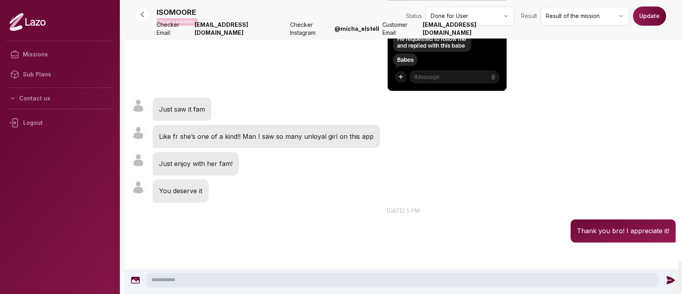
scroll to position [2748, 0]
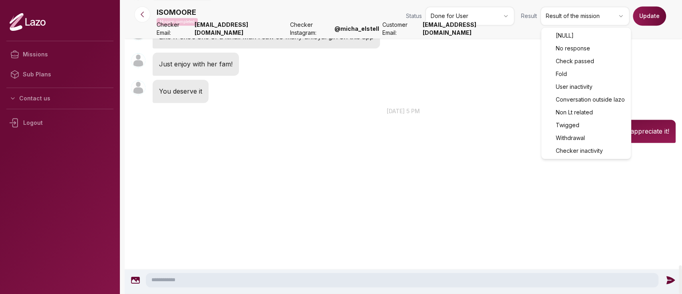
click at [554, 16] on html "Missions Sub Plans Contact us Logout ISOMOORE Mission completed Status Done for…" at bounding box center [341, 147] width 682 height 294
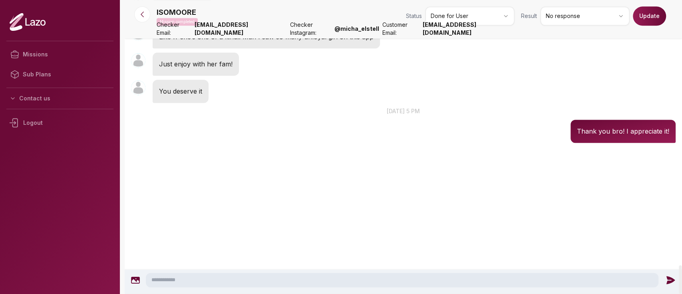
click at [573, 24] on div "ISOMOORE Mission completed Status Done for User Result No response Update" at bounding box center [416, 17] width 519 height 22
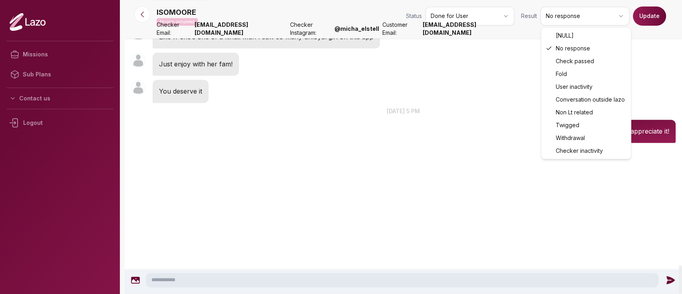
click at [573, 24] on html "Missions Sub Plans Contact us Logout ISOMOORE Mission completed Status Done for…" at bounding box center [341, 147] width 682 height 294
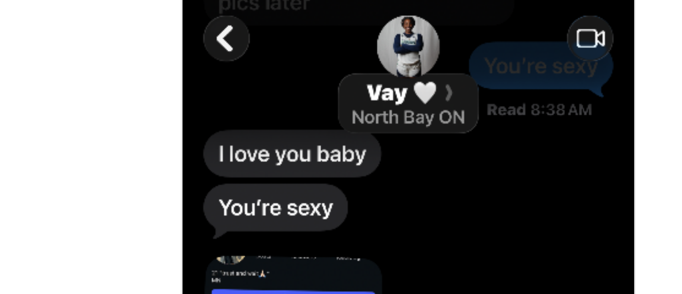
scroll to position [2384, 0]
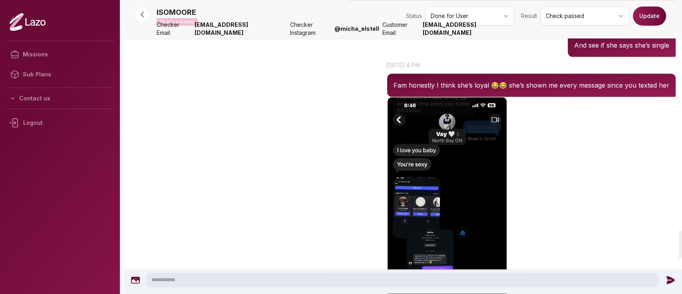
click at [656, 14] on button "Update" at bounding box center [649, 15] width 33 height 19
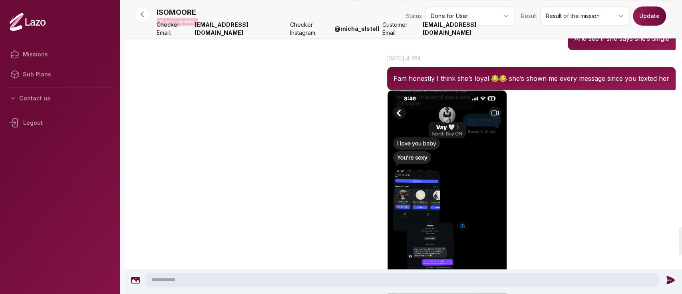
scroll to position [2404, 0]
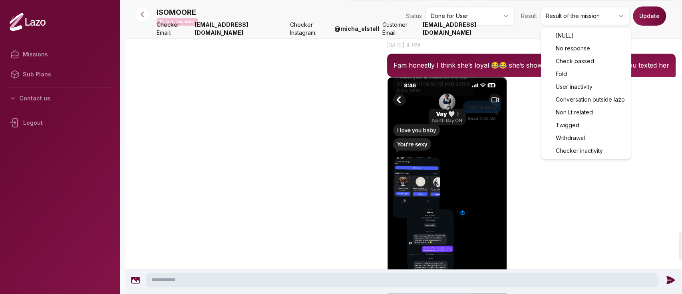
click at [595, 10] on html "Missions Sub Plans Contact us Logout ISOMOORE Mission completed Status Done for…" at bounding box center [341, 147] width 682 height 294
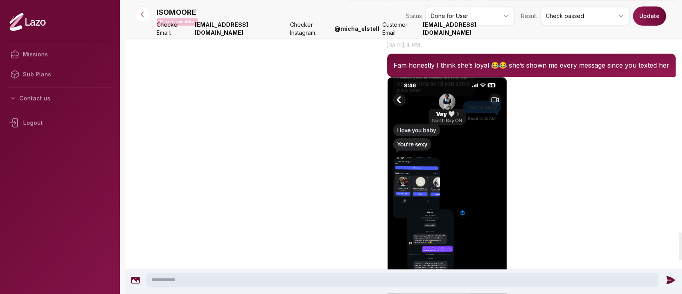
click at [657, 13] on button "Update" at bounding box center [649, 15] width 33 height 19
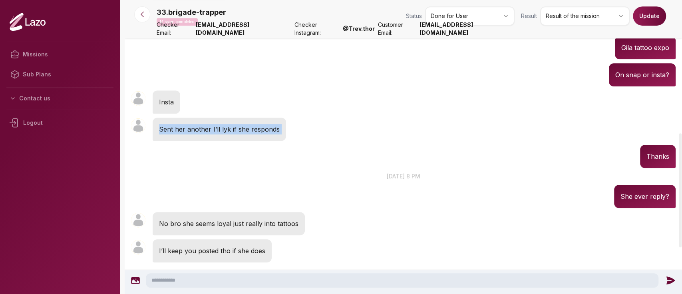
scroll to position [342, 0]
click at [350, 134] on div "33.brigade-trapper 06:10 Sent her another I’ll lyk if she responds" at bounding box center [403, 128] width 557 height 27
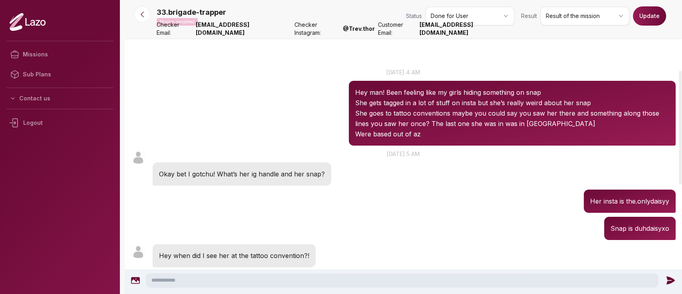
scroll to position [0, 0]
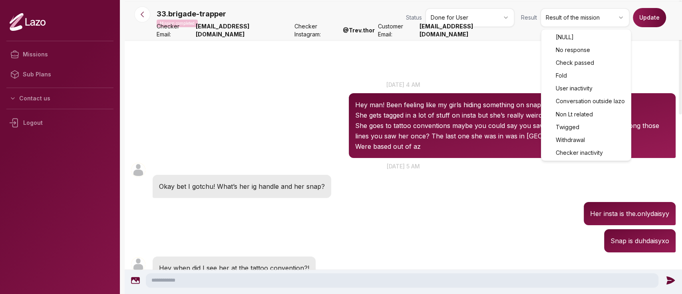
click at [562, 11] on html "Missions Sub Plans Contact us Logout 33.brigade-trapper Mission completed Statu…" at bounding box center [341, 147] width 682 height 294
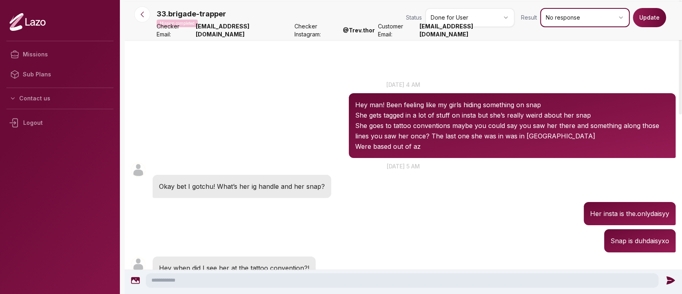
scroll to position [109, 0]
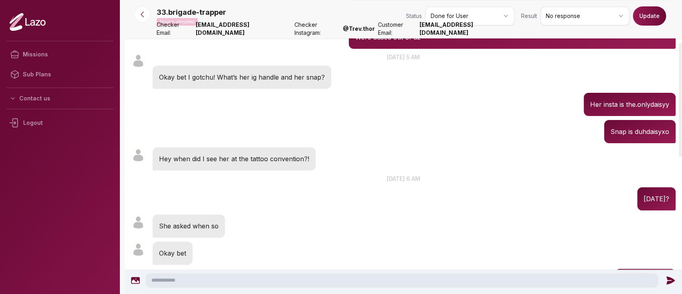
click at [646, 17] on button "Update" at bounding box center [649, 15] width 33 height 19
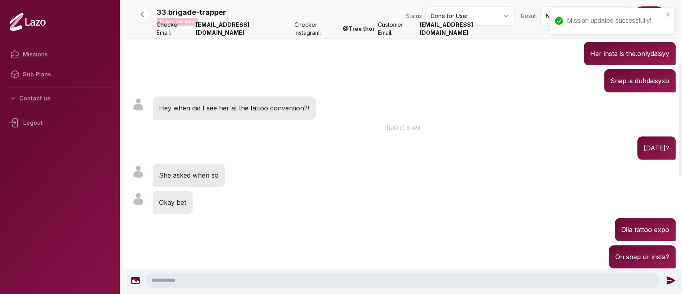
scroll to position [160, 0]
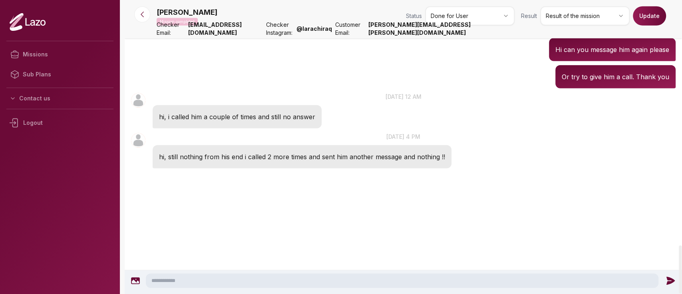
scroll to position [1493, 0]
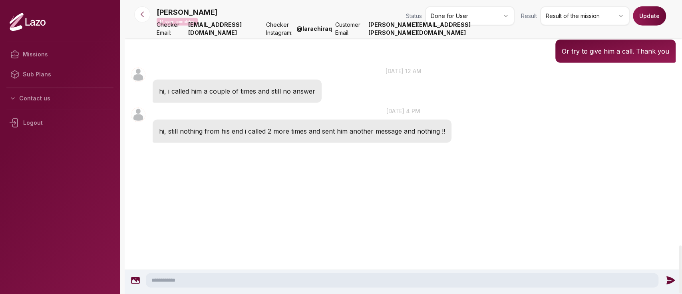
click at [301, 136] on div "hi, still nothing from his end i called 2 more times and sent him another messa…" at bounding box center [302, 130] width 299 height 23
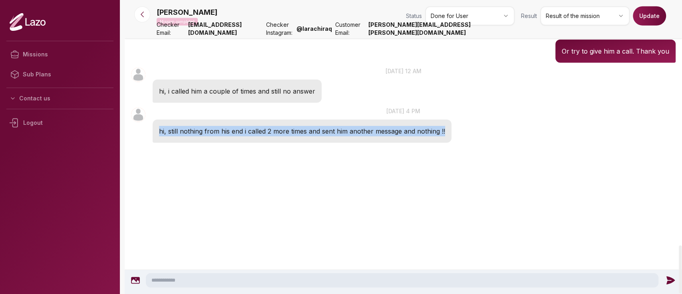
click at [301, 136] on div "hi, still nothing from his end i called 2 more times and sent him another messa…" at bounding box center [302, 130] width 299 height 23
click at [393, 160] on div at bounding box center [403, 177] width 557 height 64
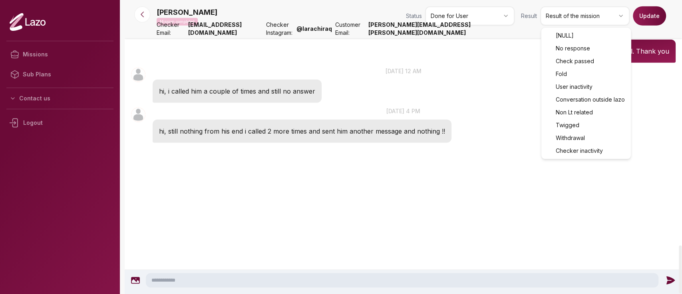
click at [596, 13] on html "Missions Sub Plans Contact us Logout Maria Mission completed Status Done for Us…" at bounding box center [341, 147] width 682 height 294
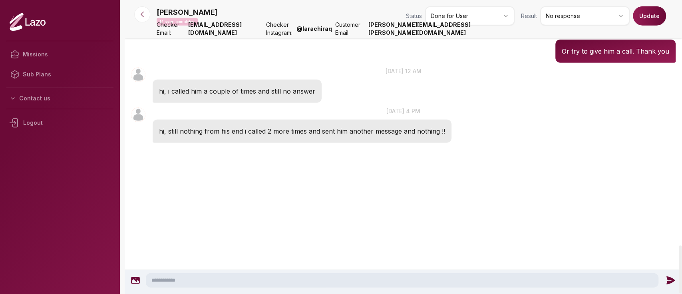
click at [639, 12] on button "Update" at bounding box center [649, 15] width 33 height 19
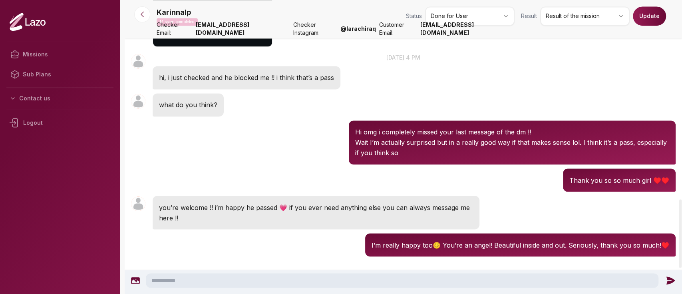
scroll to position [856, 0]
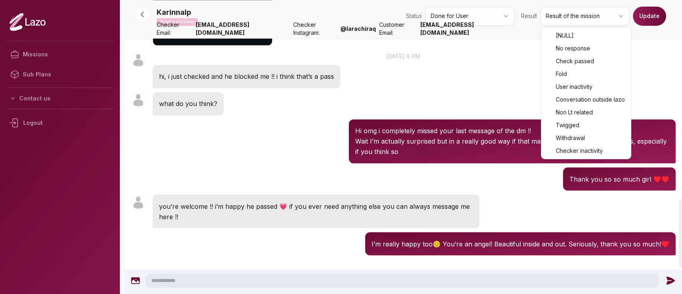
click at [605, 10] on html "Missions Sub Plans Contact us Logout Karinnalp Mission completed Status Done fo…" at bounding box center [341, 147] width 682 height 294
click at [601, 21] on html "Missions Sub Plans Contact us Logout Karinnalp Mission completed Status Done fo…" at bounding box center [341, 147] width 682 height 294
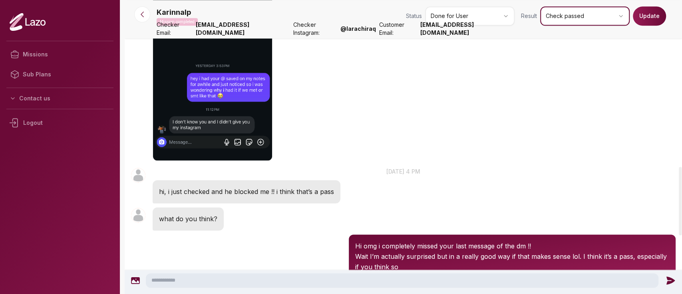
scroll to position [716, 0]
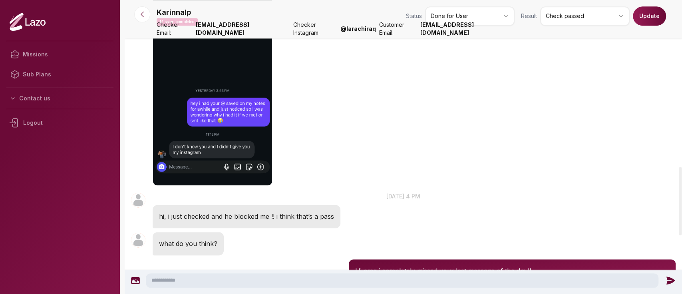
click at [647, 12] on button "Update" at bounding box center [649, 15] width 33 height 19
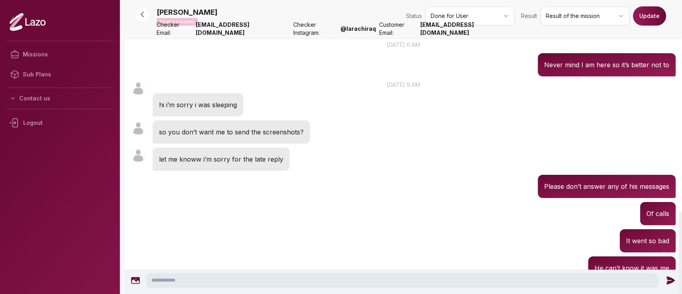
scroll to position [1971, 0]
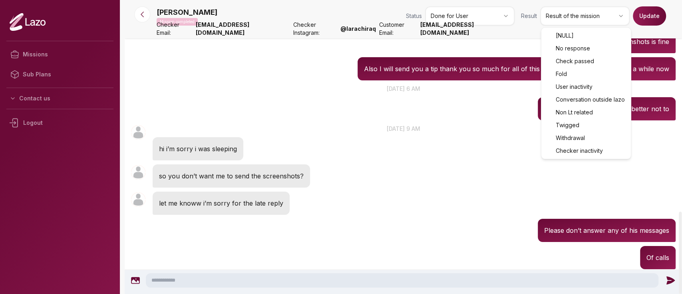
click at [607, 23] on html "Missions Sub Plans Contact us Logout Lisa Mission completed Status Done for Use…" at bounding box center [341, 147] width 682 height 294
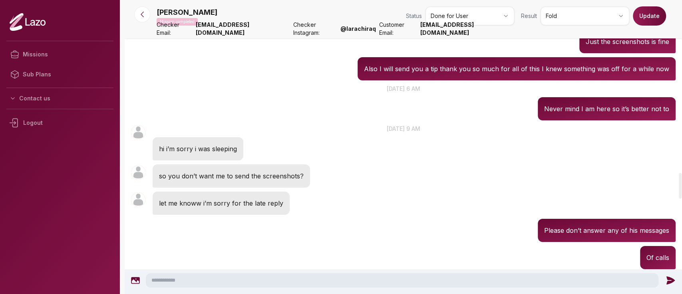
click at [648, 17] on button "Update" at bounding box center [649, 15] width 33 height 19
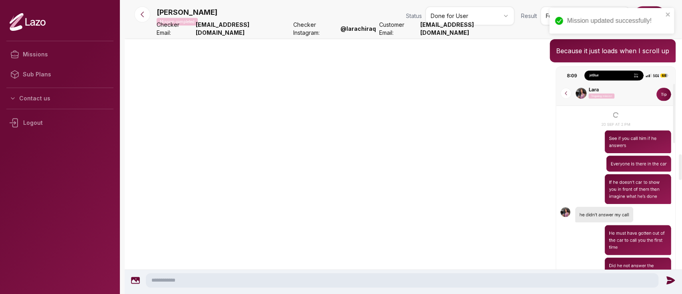
scroll to position [1757, 0]
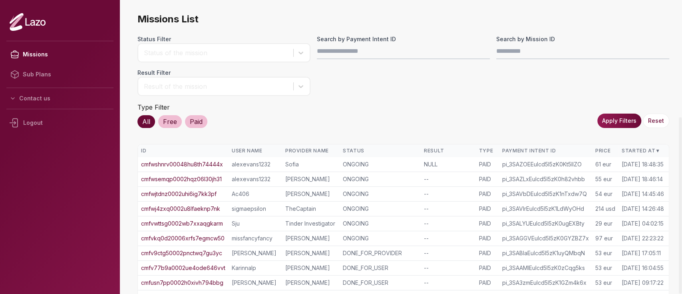
scroll to position [195, 0]
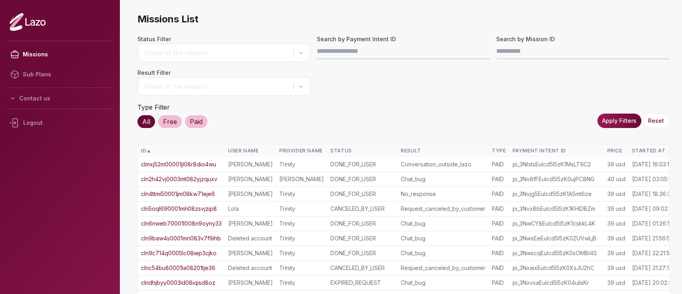
click at [646, 150] on div "Started At" at bounding box center [652, 150] width 43 height 6
click at [646, 150] on div "Started At ▲" at bounding box center [652, 150] width 43 height 6
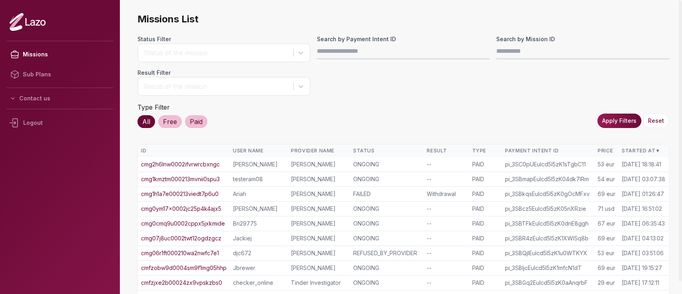
scroll to position [186, 0]
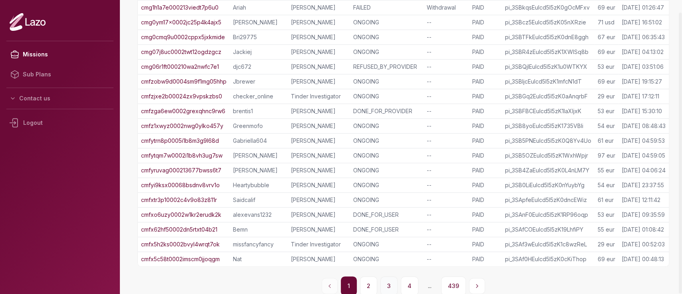
click at [386, 278] on button "3" at bounding box center [388, 285] width 17 height 19
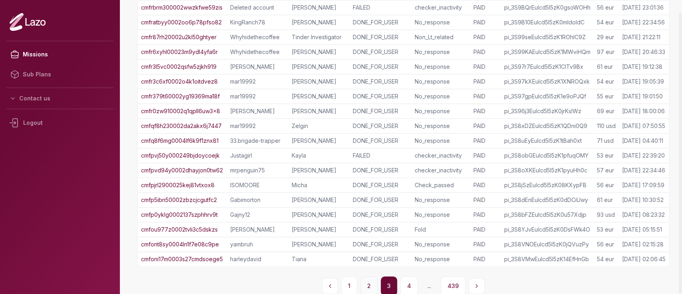
click at [373, 276] on button "2" at bounding box center [368, 285] width 17 height 19
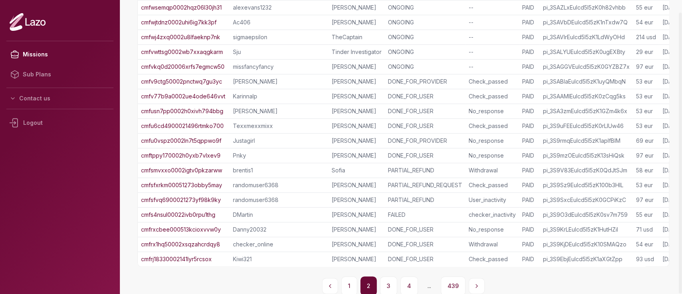
scroll to position [101, 0]
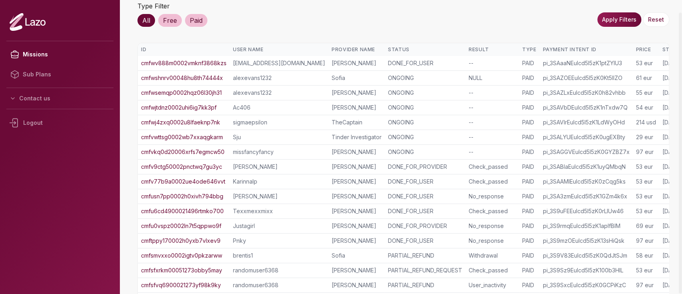
click at [208, 59] on link "cmfwv888m0002vmknf3868kzs" at bounding box center [183, 63] width 85 height 8
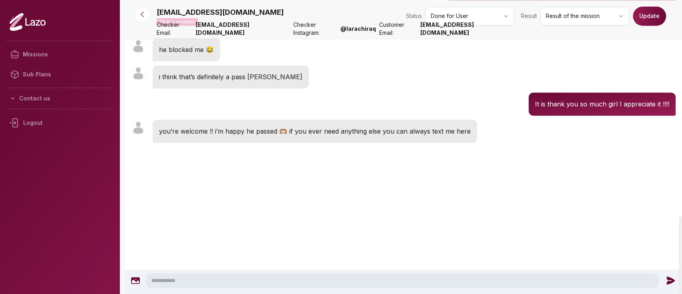
scroll to position [942, 0]
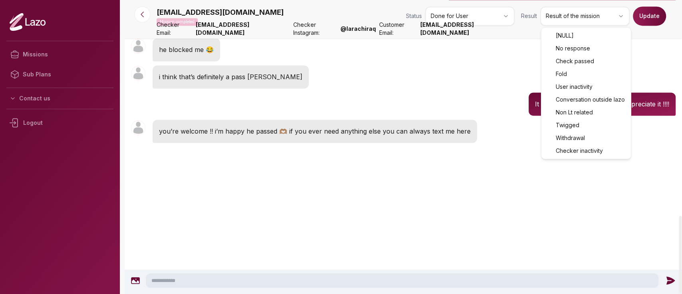
click at [558, 20] on html "Missions Sub Plans Contact us Logout kiontathomas@gmail.com Mission completed S…" at bounding box center [341, 147] width 682 height 294
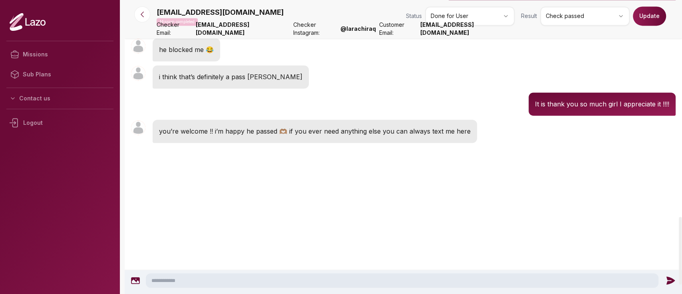
click at [659, 14] on button "Update" at bounding box center [649, 15] width 33 height 19
click at [135, 14] on button at bounding box center [142, 14] width 16 height 16
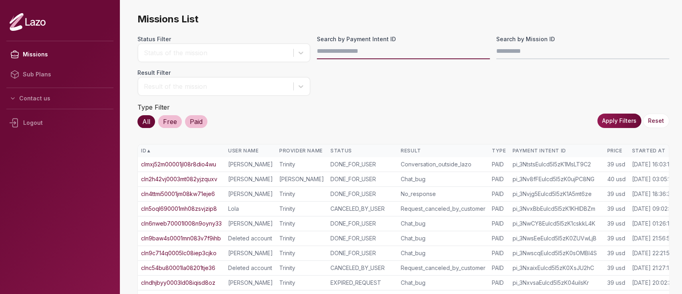
click at [336, 45] on input "Search by Payment Intent ID" at bounding box center [403, 51] width 173 height 16
paste input "**********"
type input "**********"
click at [622, 114] on button "Apply Filters" at bounding box center [619, 120] width 44 height 14
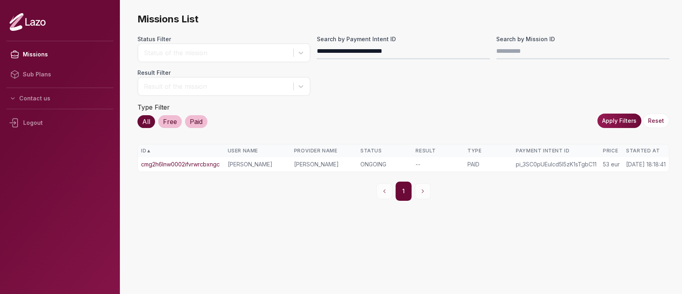
click at [235, 162] on div "[PERSON_NAME]" at bounding box center [257, 164] width 60 height 8
click at [214, 163] on link "cmg2h6lnw0002ifvrwrcbxngc" at bounding box center [180, 164] width 79 height 8
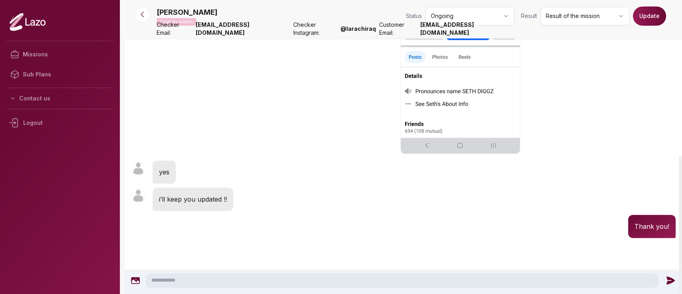
scroll to position [415, 0]
